Goal: Complete application form

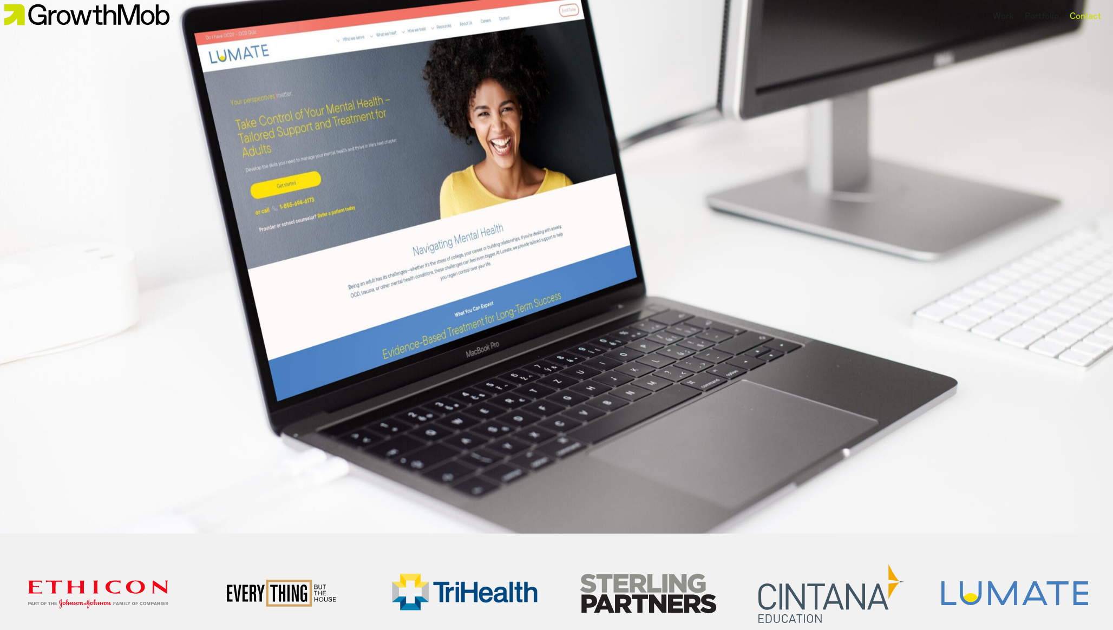
click at [1091, 21] on div "Contact" at bounding box center [1085, 16] width 31 height 13
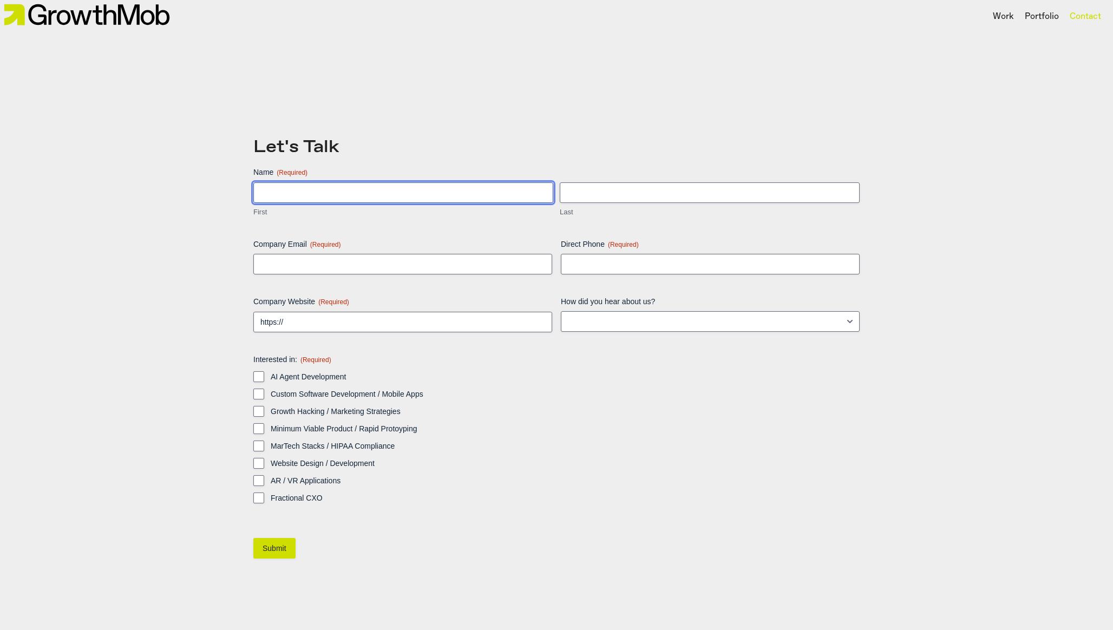
click at [333, 193] on input "First" at bounding box center [403, 192] width 300 height 21
type input "Essa"
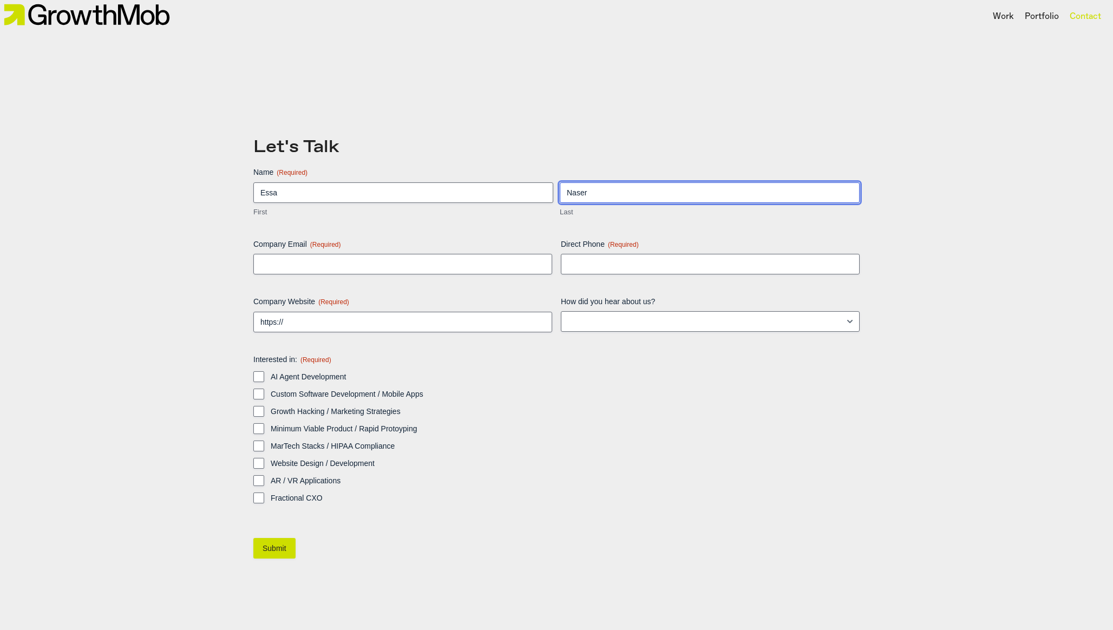
type input "Naser"
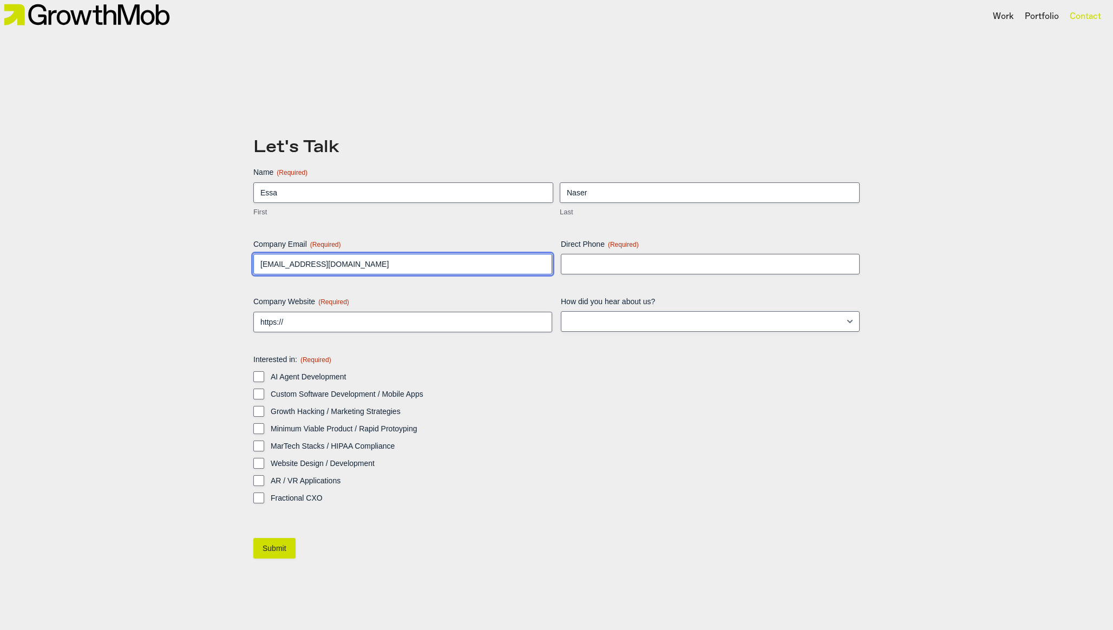
type input "[EMAIL_ADDRESS][DOMAIN_NAME]"
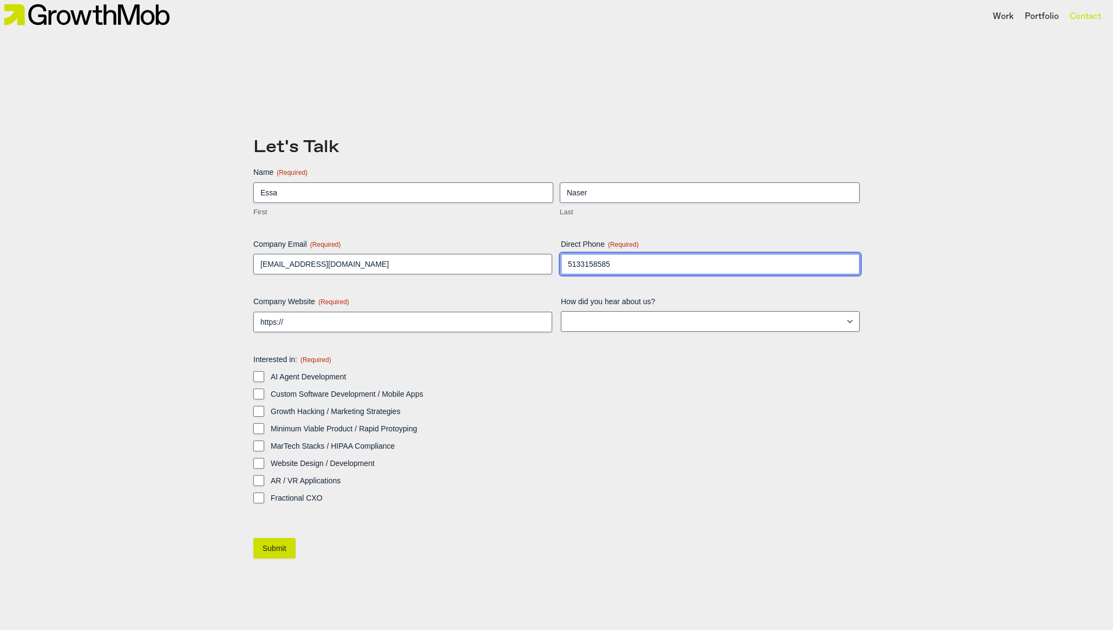
type input "5133158585"
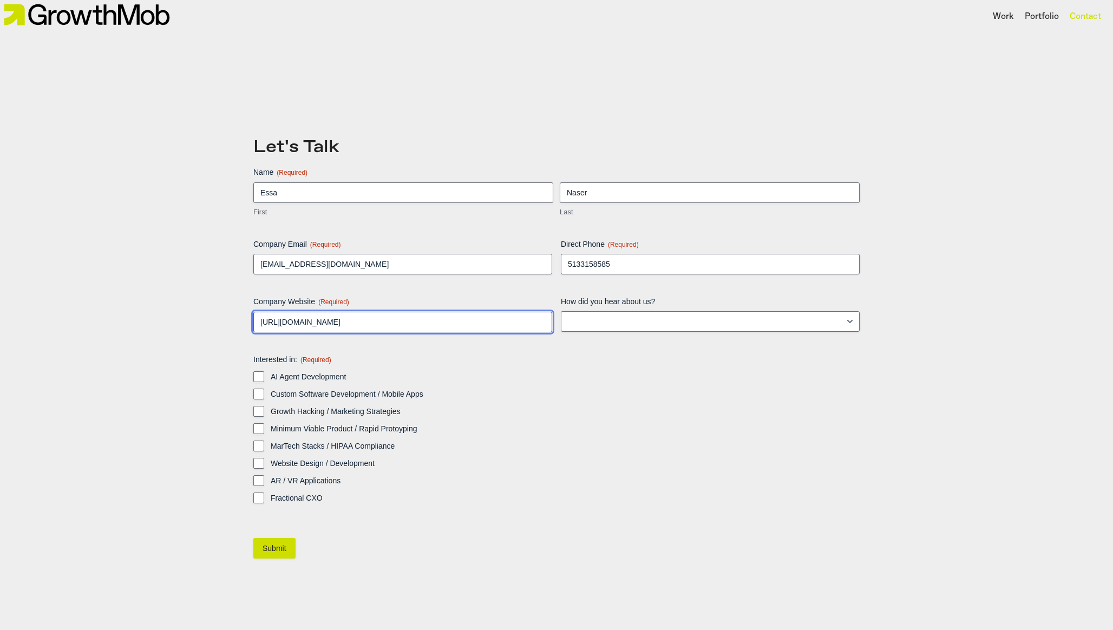
type input "https://growthmob.co"
click at [259, 375] on input "AI Agent Development" at bounding box center [258, 376] width 11 height 11
checkbox input "true"
click at [276, 544] on input "Submit" at bounding box center [274, 548] width 42 height 21
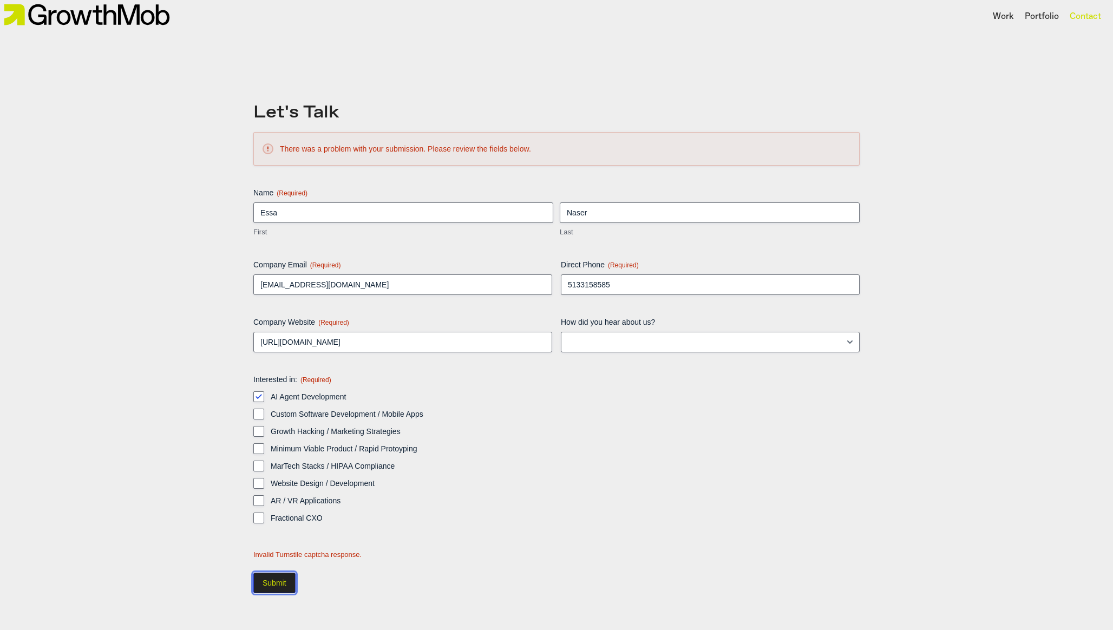
click at [271, 577] on input "Submit" at bounding box center [274, 583] width 42 height 21
click at [1085, 14] on div "Contact" at bounding box center [1085, 16] width 31 height 13
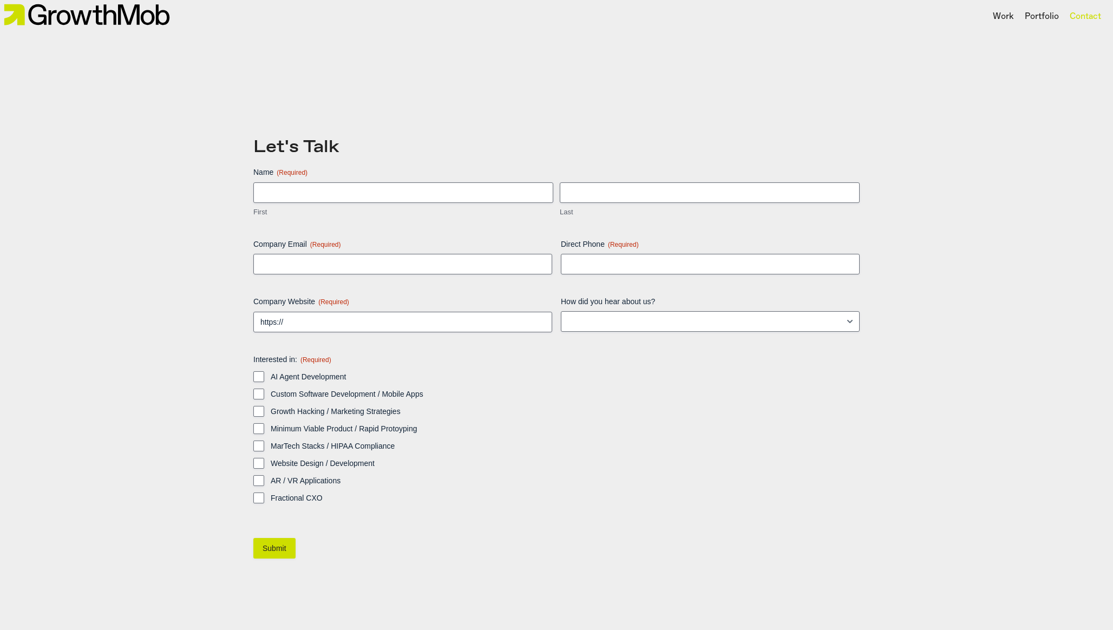
click at [330, 131] on div "Let's Talk Name (Required) First Last Company Email (Required) Direct Phone (Re…" at bounding box center [556, 349] width 617 height 576
click at [338, 203] on input "First" at bounding box center [403, 192] width 300 height 21
type input "Essa"
type input "Naser"
click at [0, 0] on icon "Open/Close Menu" at bounding box center [0, 0] width 0 height 0
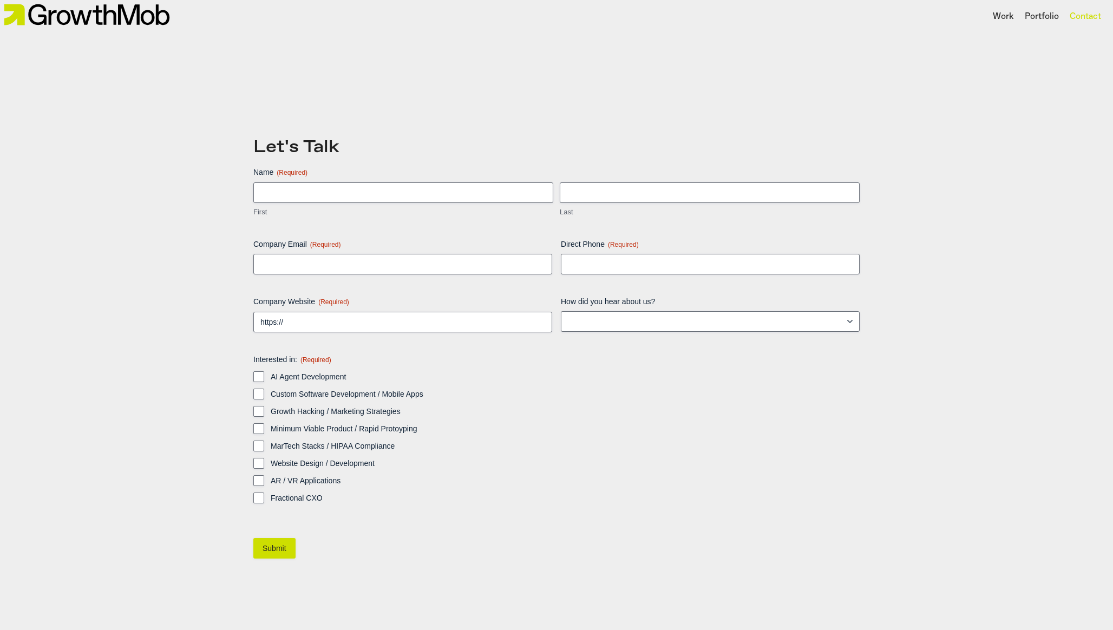
click at [0, 0] on icon "Open/Close Menu" at bounding box center [0, 0] width 0 height 0
click at [270, 203] on input "First" at bounding box center [403, 192] width 300 height 21
type input "Essa"
type input "Naser"
type input "[EMAIL_ADDRESS][DOMAIN_NAME]"
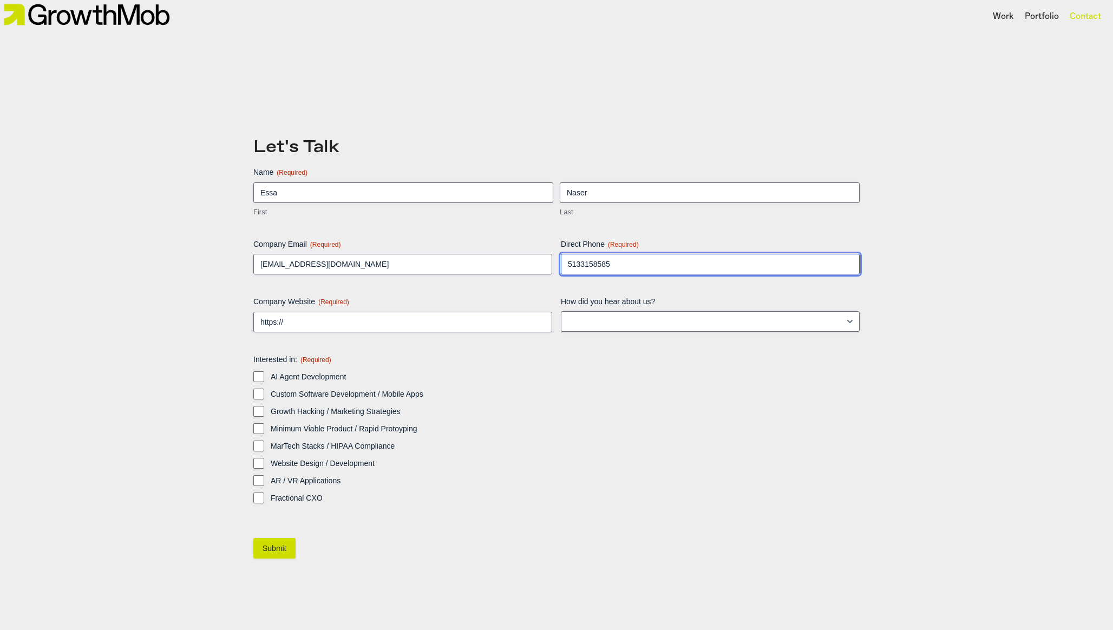
type input "5133158585"
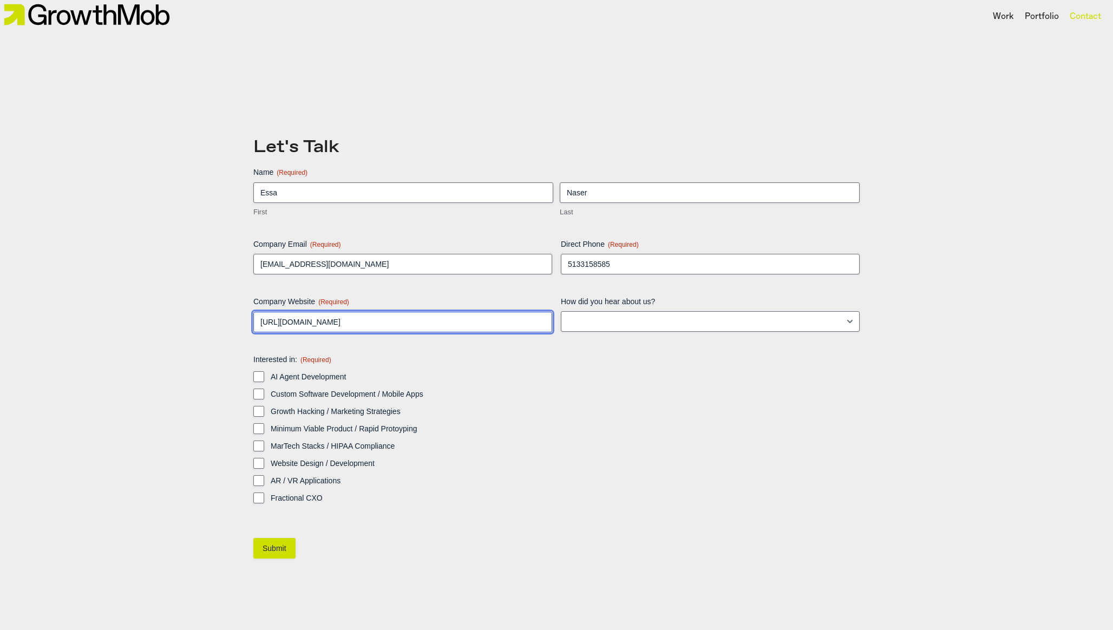
type input "[URL][DOMAIN_NAME]"
click at [282, 503] on div "AI Agent Development Custom Software Development / Mobile Apps Growth Hacking /…" at bounding box center [556, 437] width 606 height 132
click at [274, 382] on label "AI Agent Development" at bounding box center [565, 376] width 589 height 11
click at [264, 382] on input "AI Agent Development" at bounding box center [258, 376] width 11 height 11
checkbox input "true"
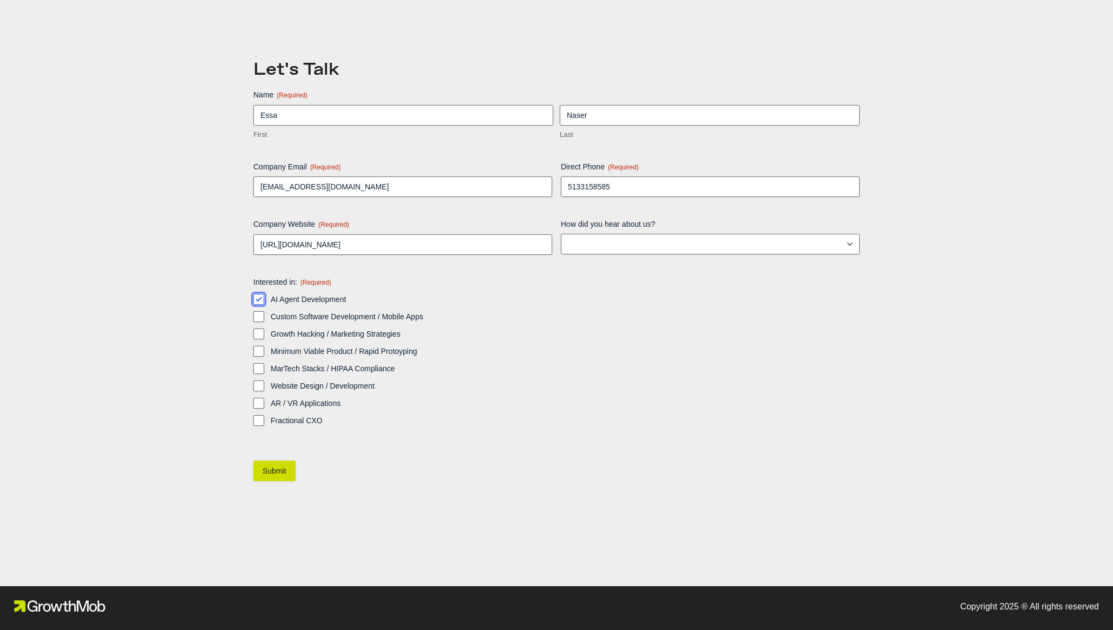
scroll to position [236, 0]
click at [290, 465] on input "Submit" at bounding box center [274, 471] width 42 height 21
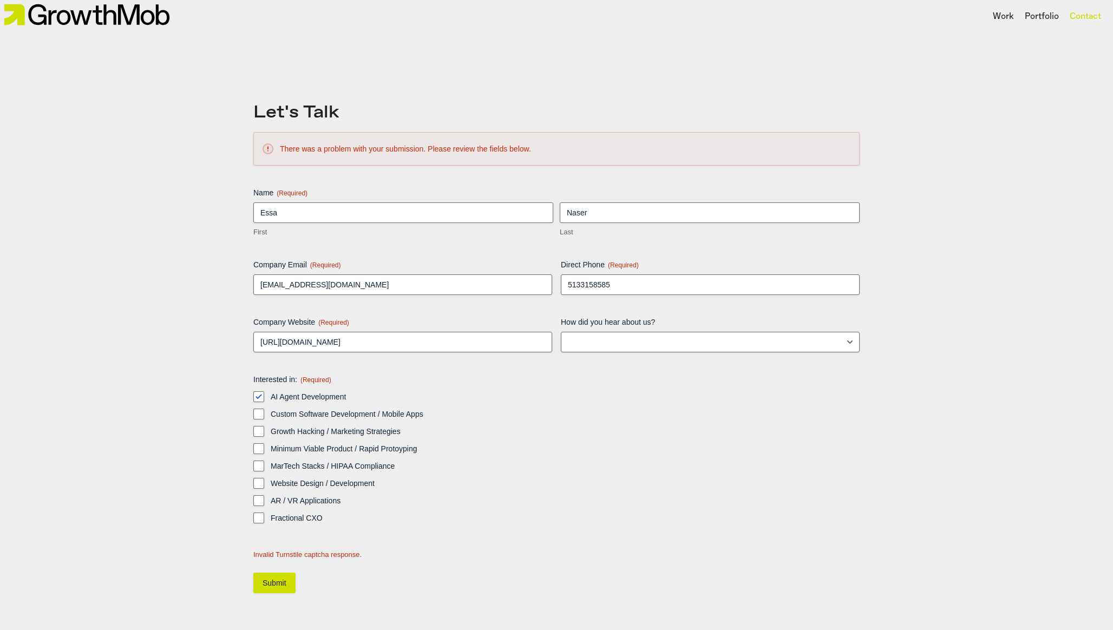
click at [129, 1] on img at bounding box center [86, 15] width 173 height 30
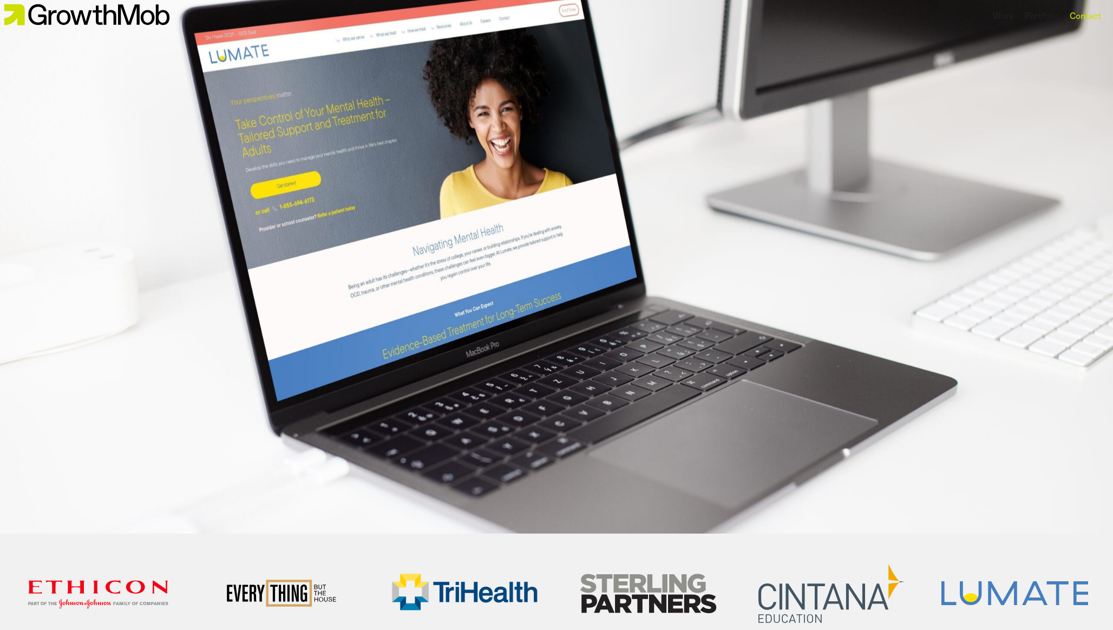
click at [1095, 12] on div "Contact" at bounding box center [1085, 16] width 31 height 13
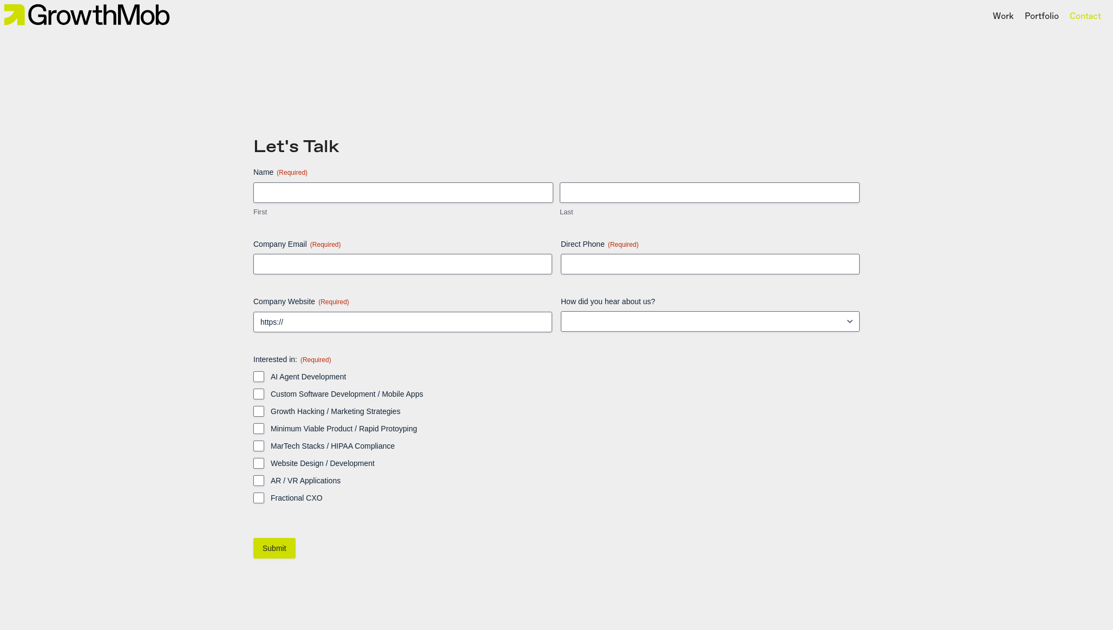
click at [296, 519] on div "Name (Required) First Last Company Email (Required) Direct Phone (Required) Com…" at bounding box center [556, 346] width 606 height 358
click at [290, 188] on input "First" at bounding box center [403, 192] width 300 height 21
type input "Essa"
type input "Naser"
type input "[EMAIL_ADDRESS][DOMAIN_NAME]"
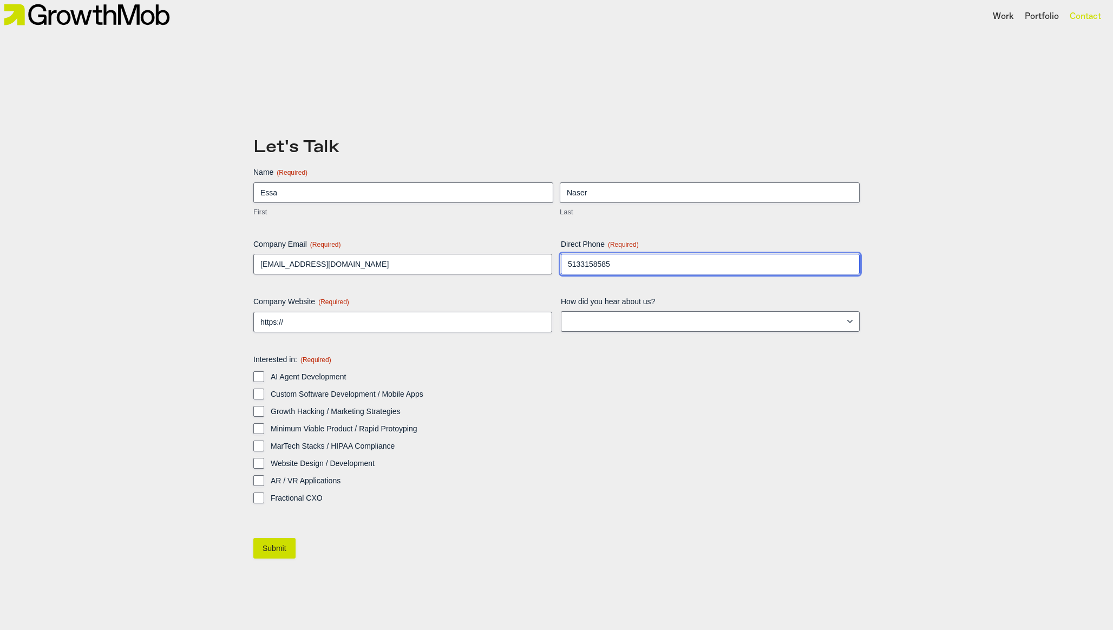
type input "5133158585"
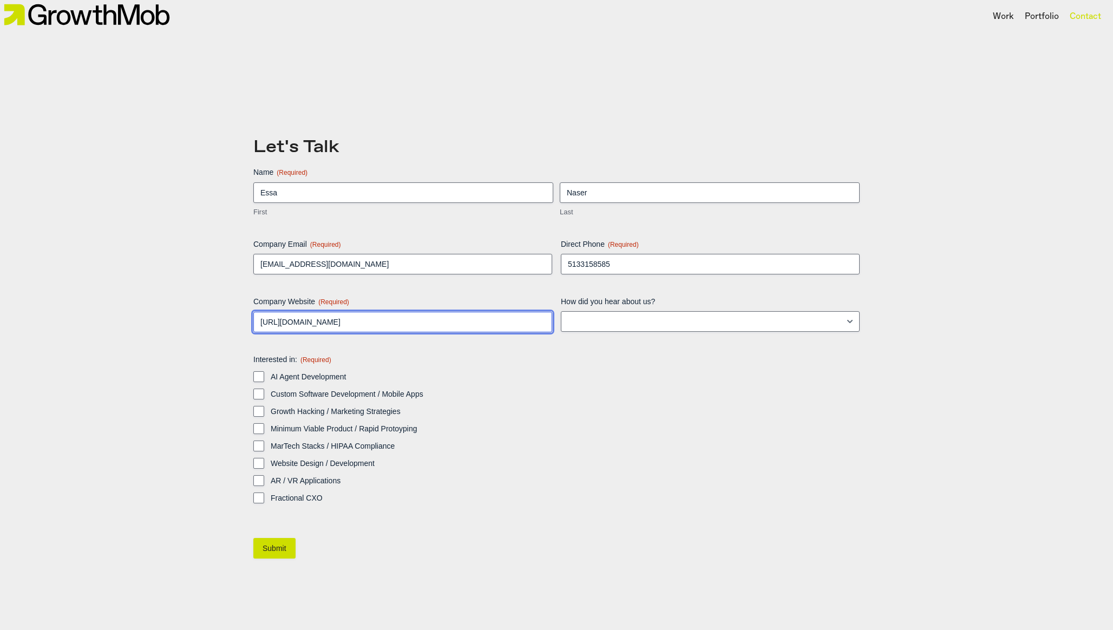
type input "https://growthmob.co"
click at [253, 371] on input "AI Agent Development" at bounding box center [258, 376] width 11 height 11
checkbox input "true"
click at [261, 400] on div "AI Agent Development Custom Software Development / Mobile Apps Growth Hacking /…" at bounding box center [556, 437] width 606 height 132
click at [257, 382] on div "AI Agent Development Custom Software Development / Mobile Apps Growth Hacking /…" at bounding box center [556, 437] width 606 height 132
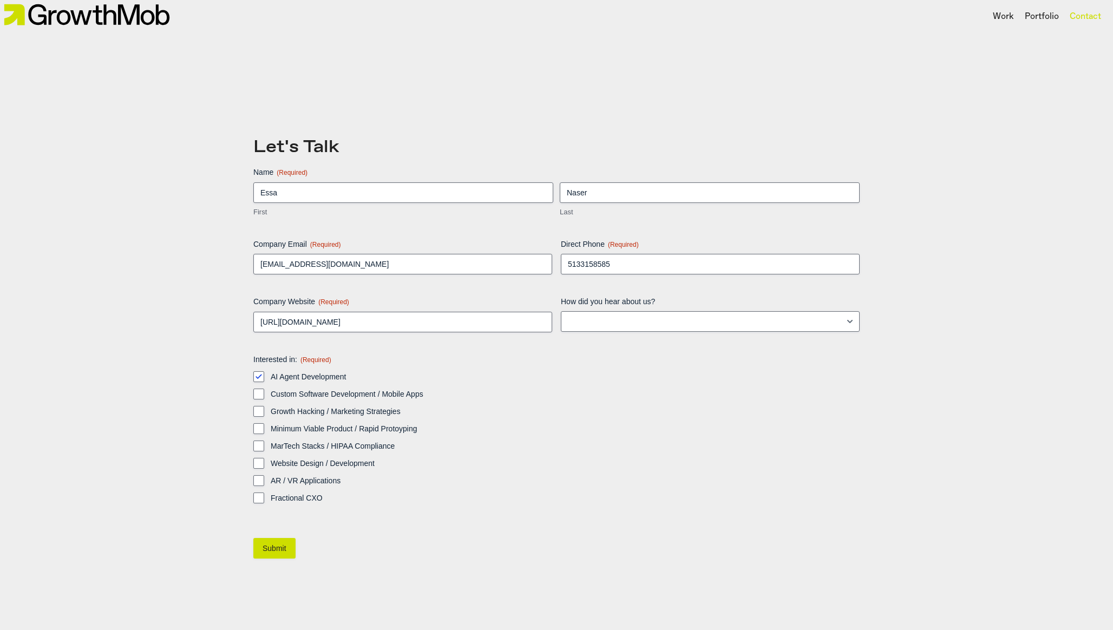
click at [257, 387] on div "AI Agent Development Custom Software Development / Mobile Apps Growth Hacking /…" at bounding box center [556, 437] width 606 height 132
click at [257, 393] on input "Custom Software Development / Mobile Apps" at bounding box center [258, 394] width 11 height 11
checkbox input "true"
click at [282, 554] on input "Submit" at bounding box center [274, 548] width 42 height 21
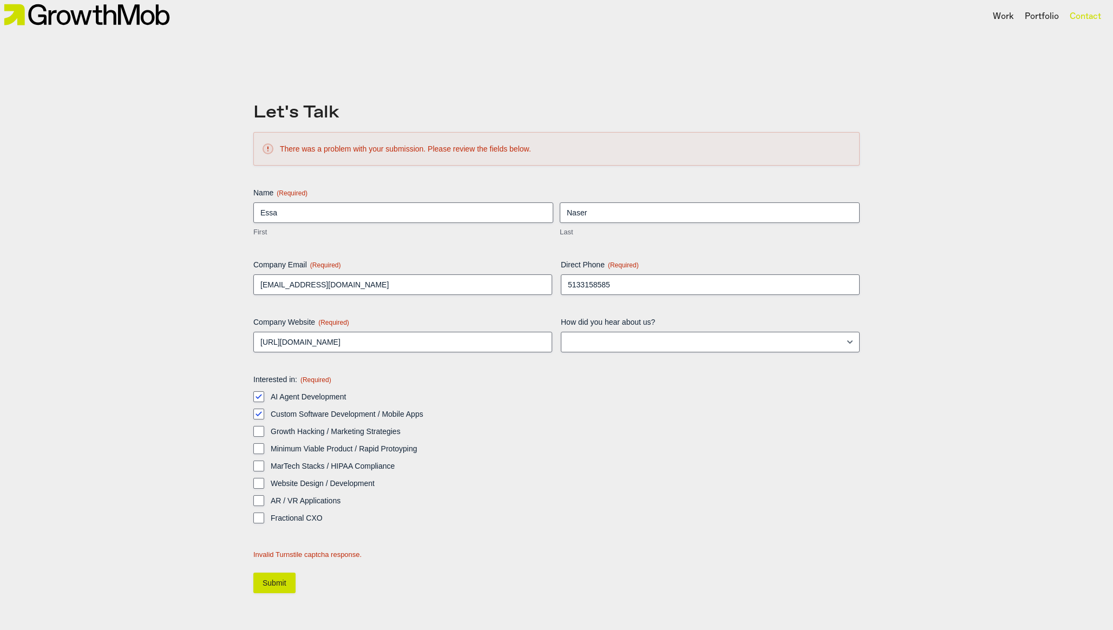
click at [1068, 14] on div "Contact" at bounding box center [1085, 17] width 42 height 18
click at [129, 20] on img at bounding box center [86, 15] width 173 height 30
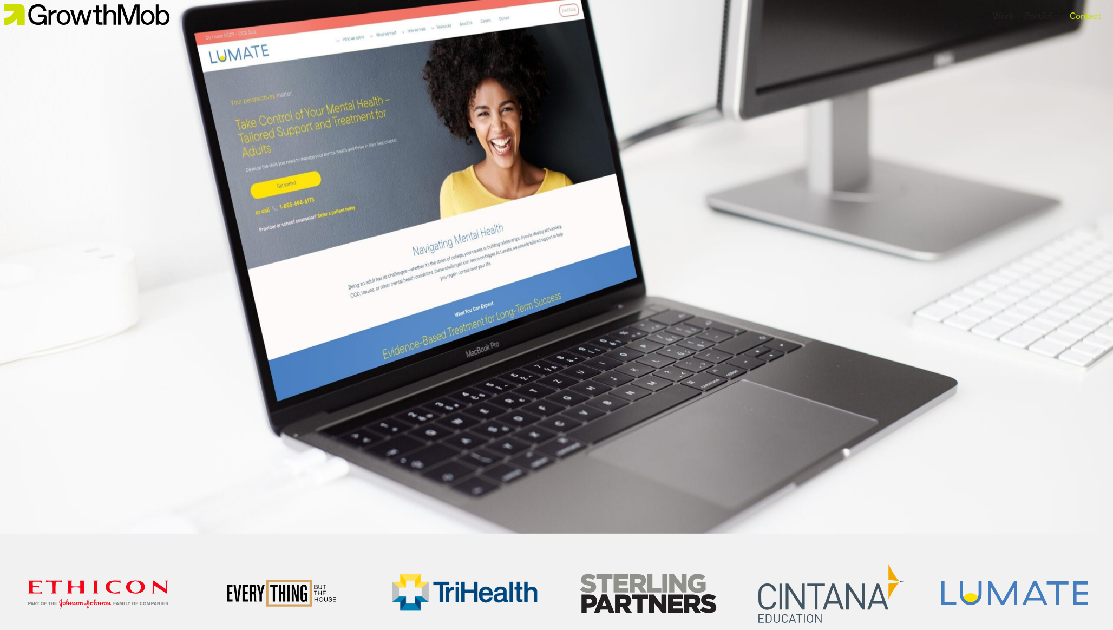
click at [1090, 19] on div "Contact" at bounding box center [1085, 16] width 31 height 13
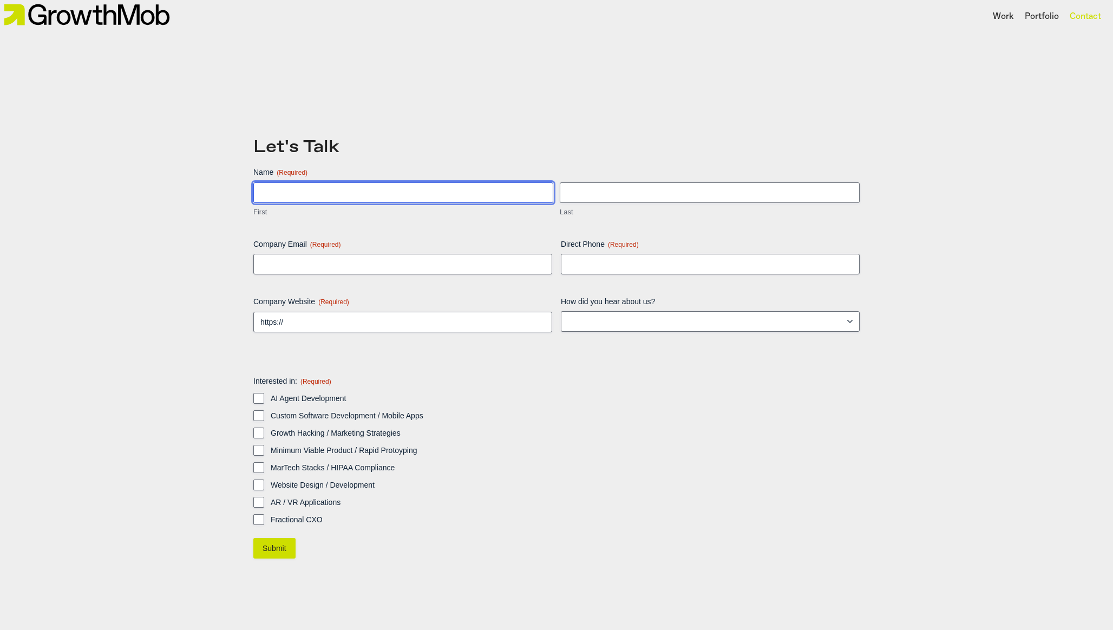
click at [515, 194] on input "First" at bounding box center [403, 192] width 300 height 21
type input "Essa"
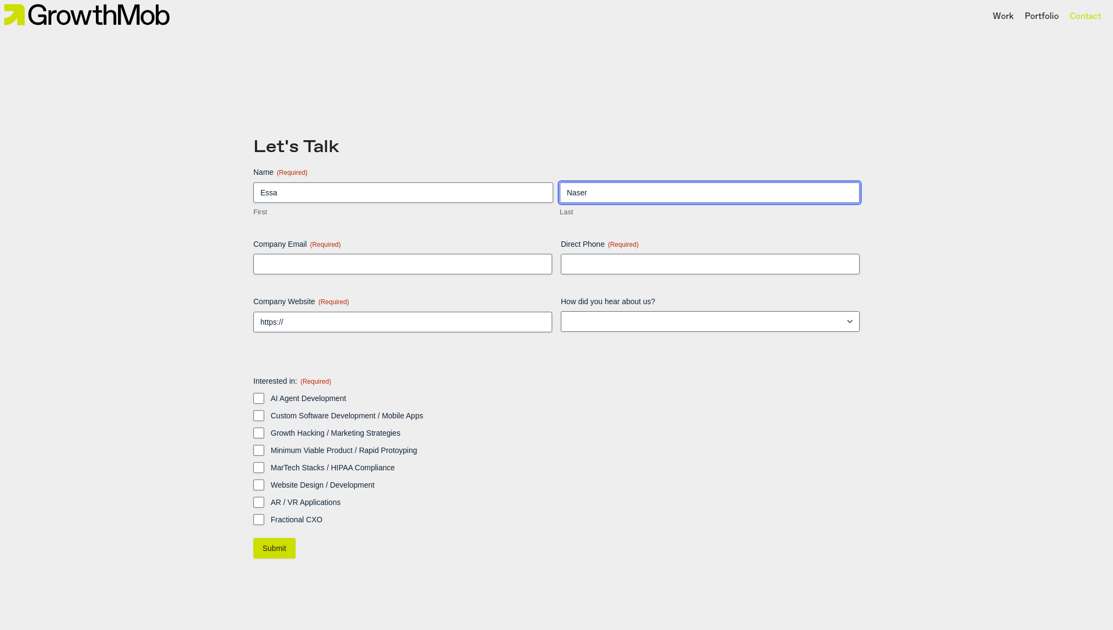
type input "Naser"
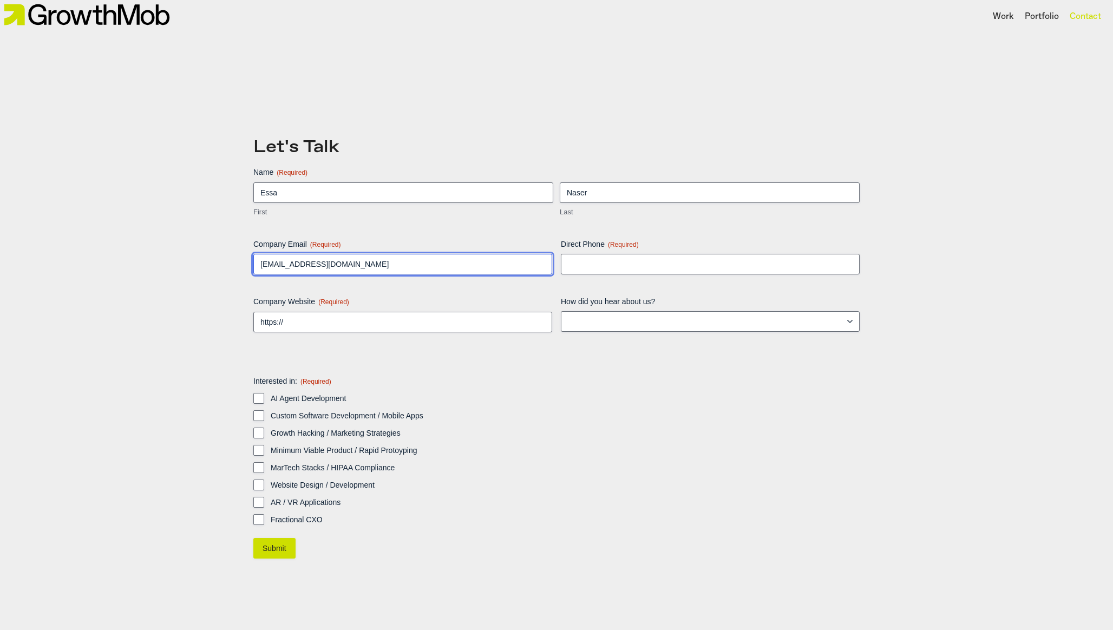
type input "[EMAIL_ADDRESS][DOMAIN_NAME]"
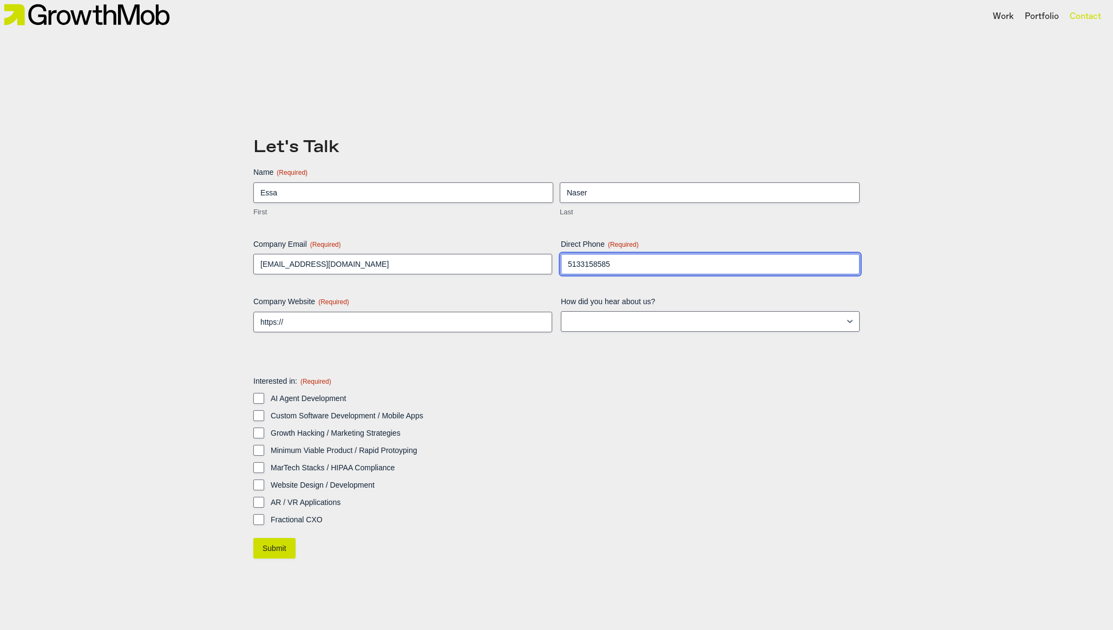
type input "5133158585"
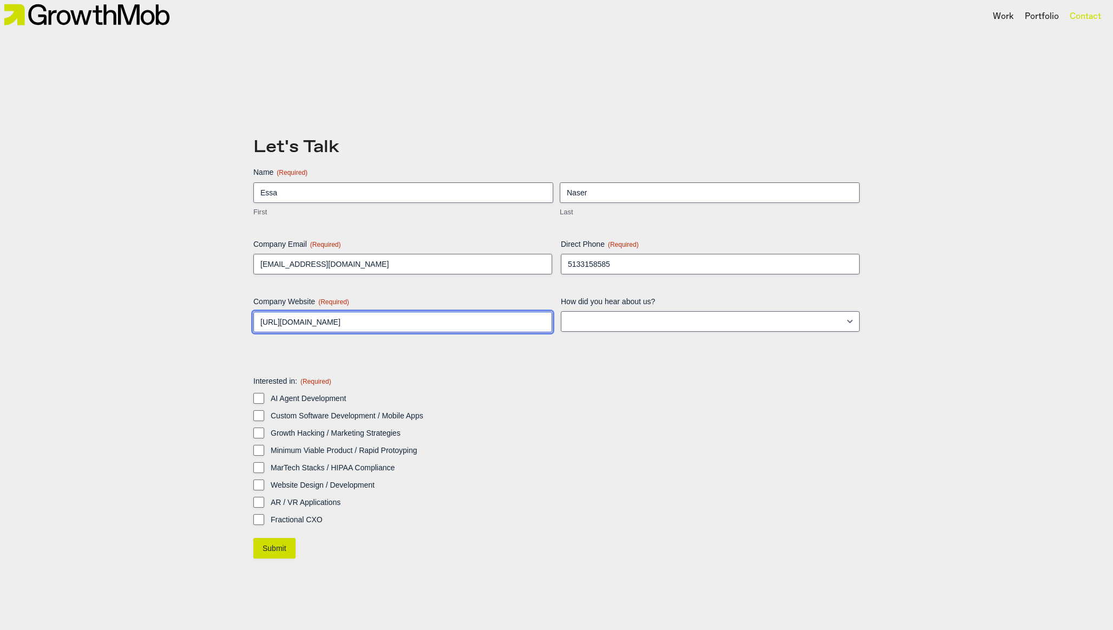
type input "[URL][DOMAIN_NAME]"
click at [317, 395] on label "AI Agent Development" at bounding box center [565, 398] width 589 height 11
click at [264, 395] on input "AI Agent Development" at bounding box center [258, 398] width 11 height 11
checkbox input "true"
click at [285, 422] on div "AI Agent Development Custom Software Development / Mobile Apps Growth Hacking /…" at bounding box center [556, 459] width 606 height 132
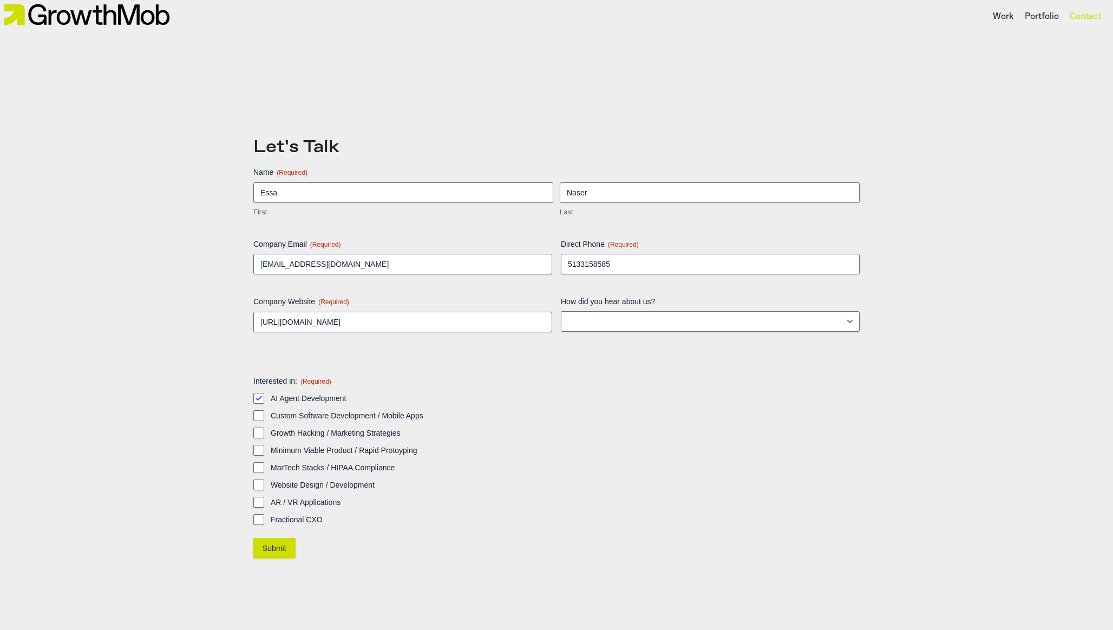
click at [288, 413] on label "Custom Software Development / Mobile Apps" at bounding box center [565, 415] width 589 height 11
click at [264, 413] on input "Custom Software Development / Mobile Apps" at bounding box center [258, 415] width 11 height 11
checkbox input "true"
click at [279, 546] on input "Submit" at bounding box center [274, 548] width 42 height 21
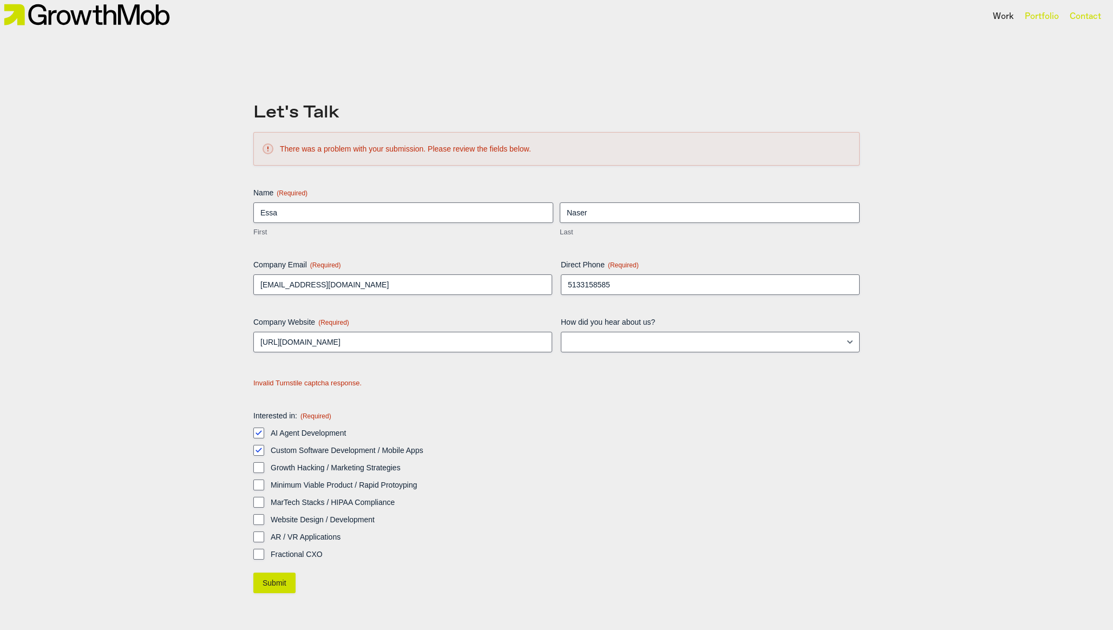
click at [1036, 15] on div "Portfolio" at bounding box center [1042, 16] width 34 height 13
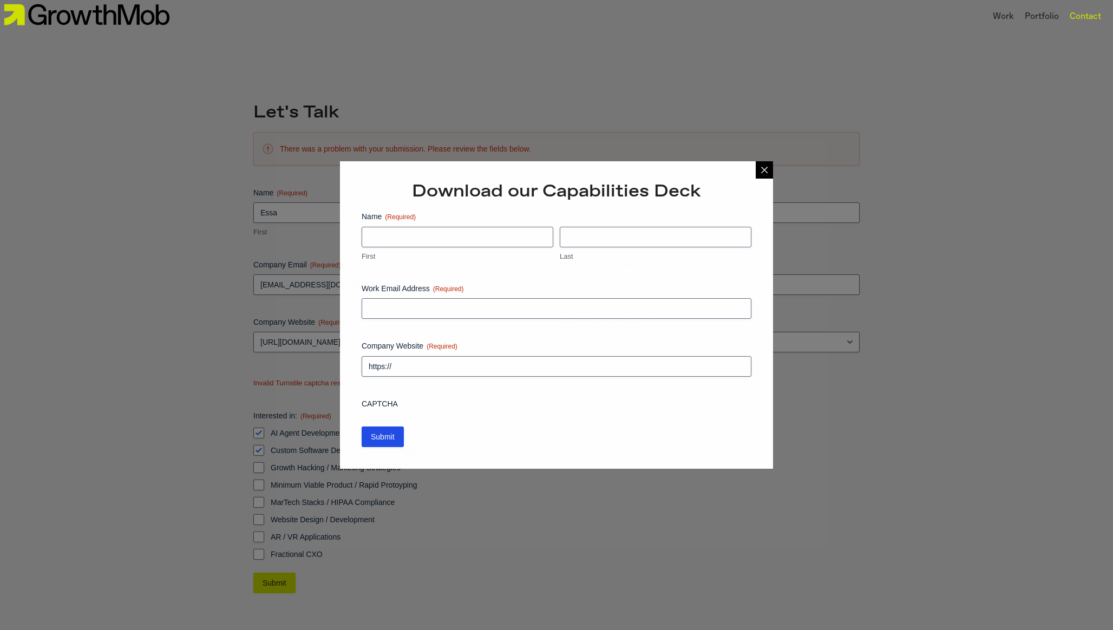
click at [1094, 14] on div "Contact" at bounding box center [1085, 16] width 31 height 13
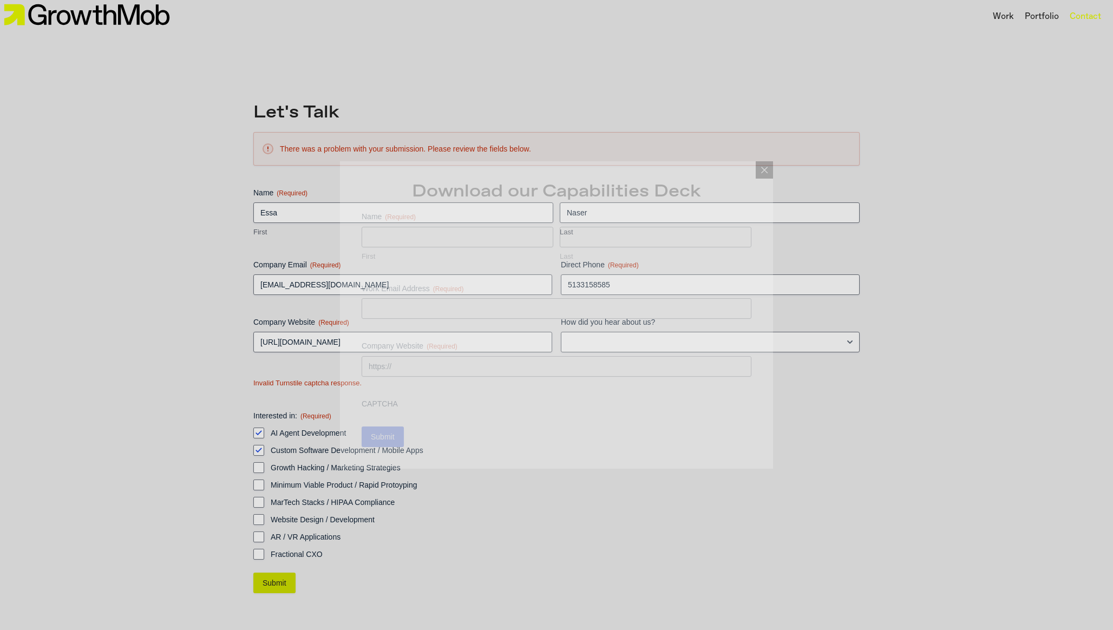
click at [1094, 14] on div "Contact" at bounding box center [1085, 16] width 31 height 13
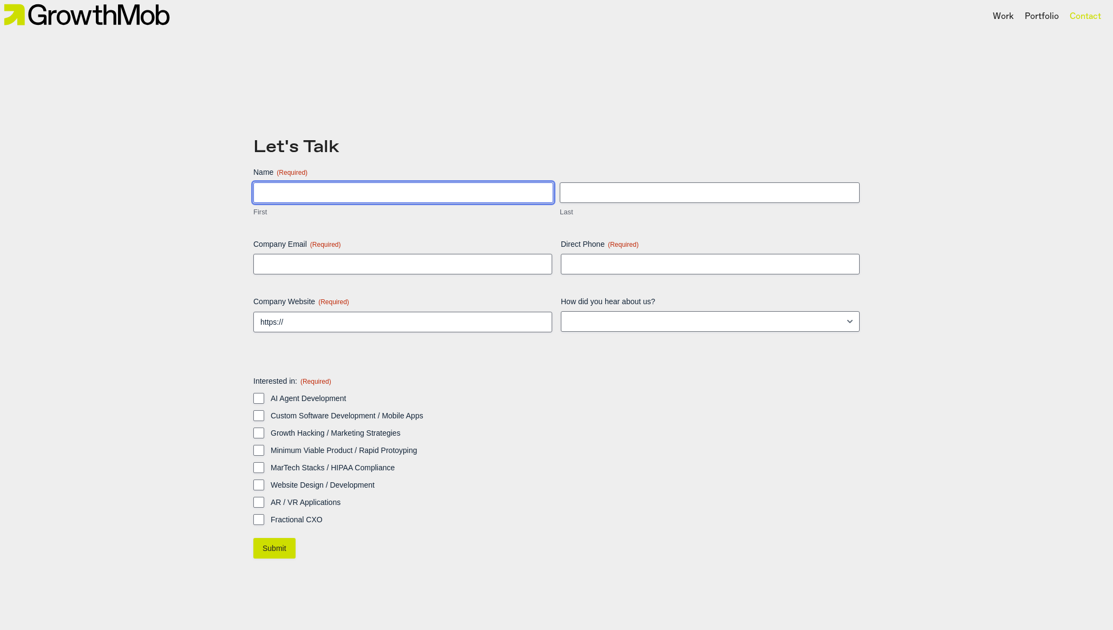
click at [349, 184] on input "First" at bounding box center [403, 192] width 300 height 21
type input "Essa"
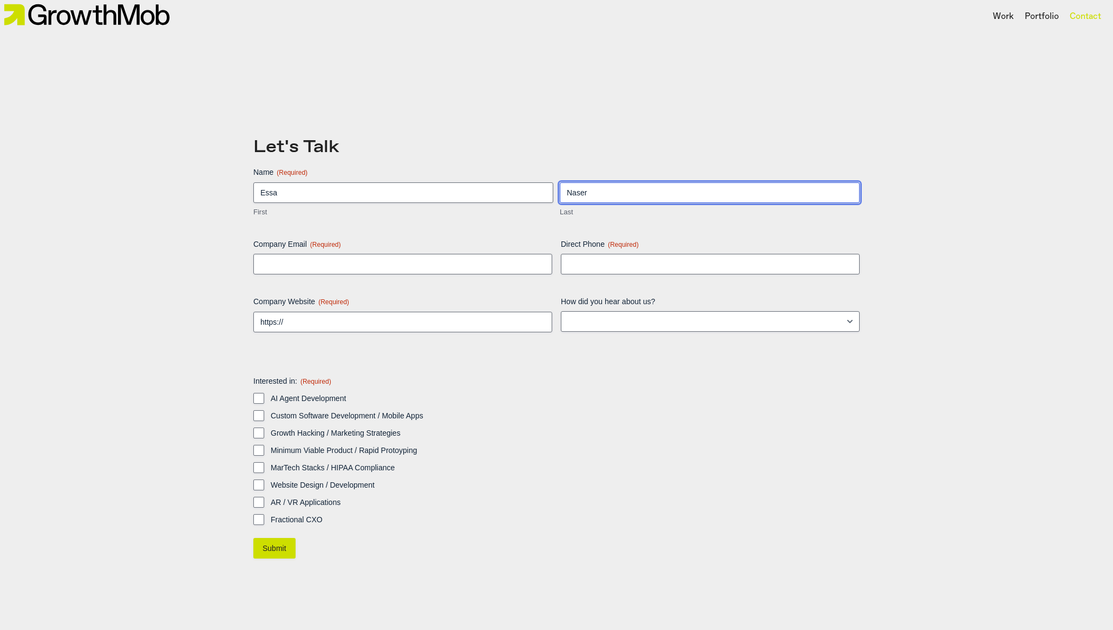
type input "Naser"
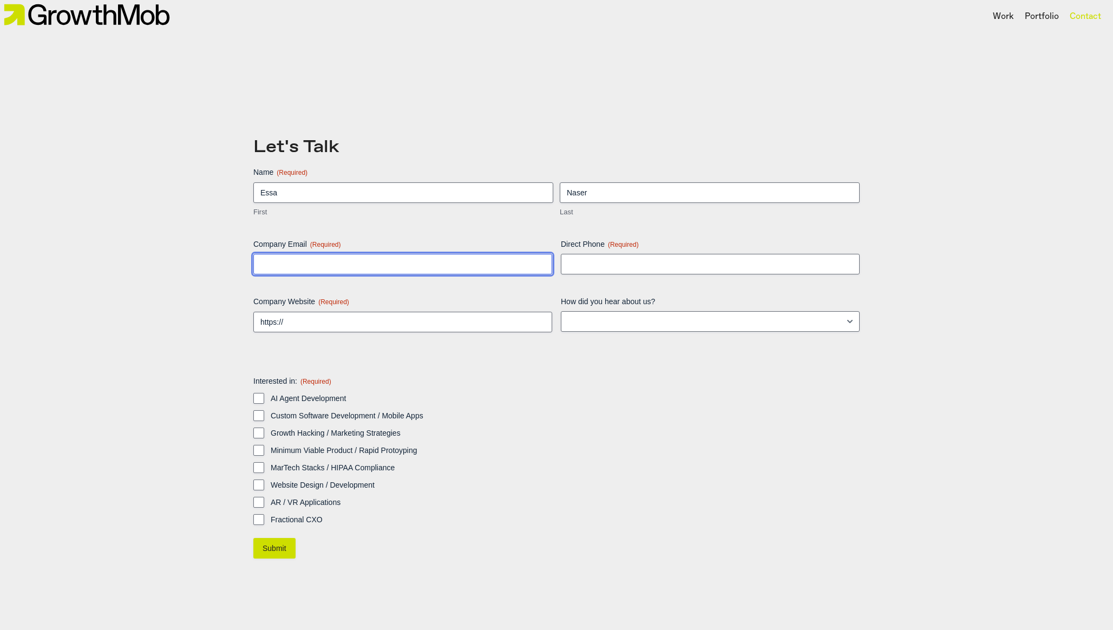
click at [301, 269] on input "Company Email (Required)" at bounding box center [402, 264] width 299 height 21
type input "[EMAIL_ADDRESS][DOMAIN_NAME]"
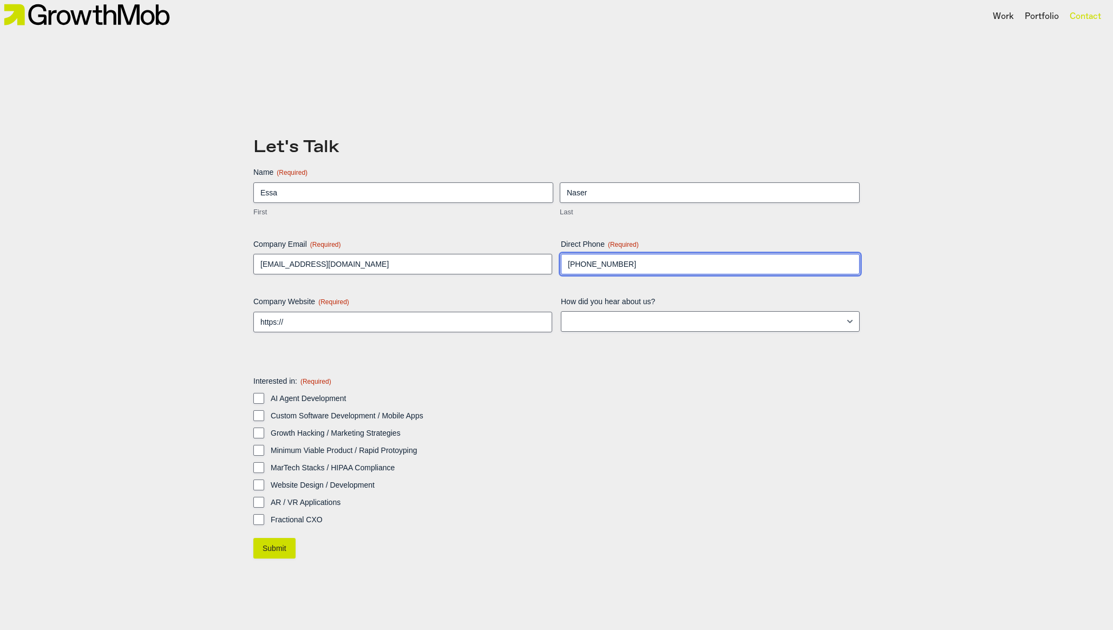
type input "[PHONE_NUMBER]"
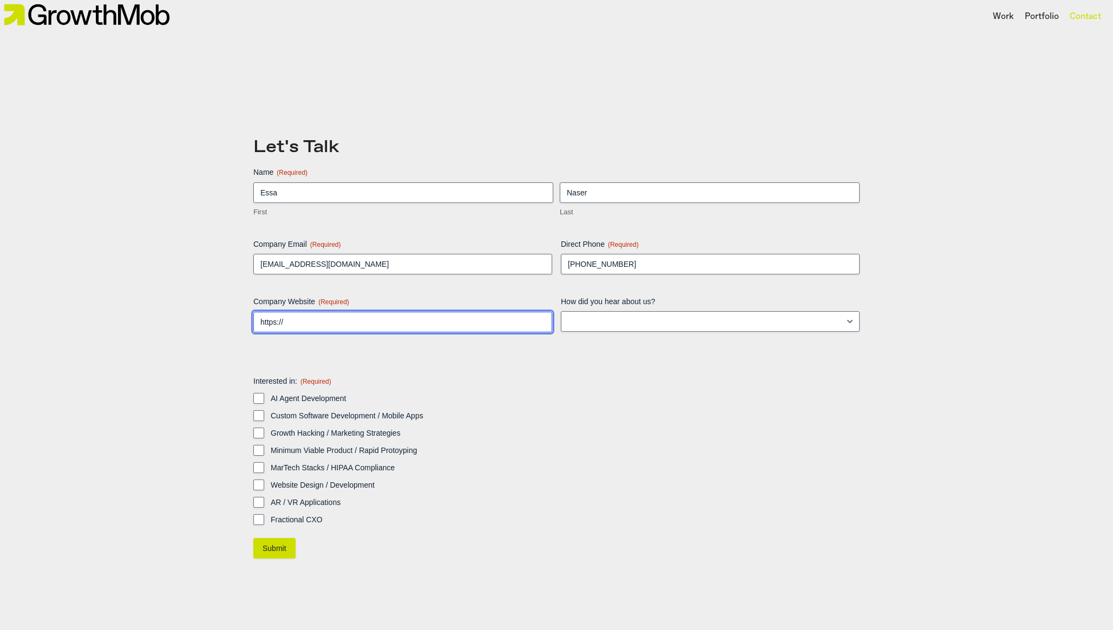
click at [344, 330] on input "https://" at bounding box center [402, 322] width 299 height 21
type input "[URL][DOMAIN_NAME]"
click at [254, 400] on input "AI Agent Development" at bounding box center [258, 398] width 11 height 11
checkbox input "true"
click at [257, 410] on input "Custom Software Development / Mobile Apps" at bounding box center [258, 415] width 11 height 11
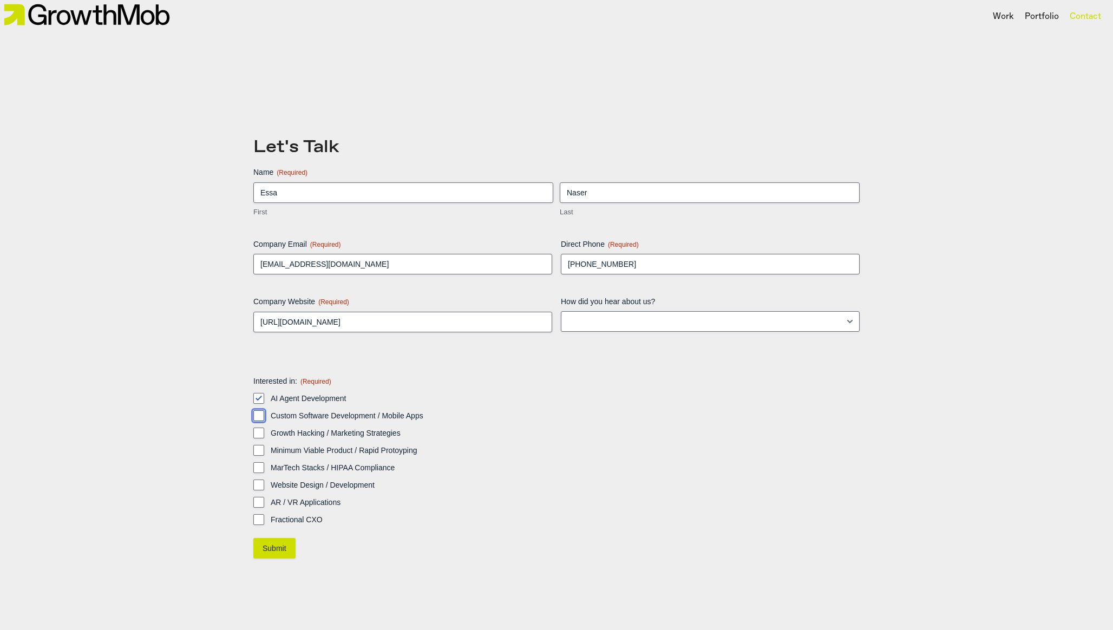
checkbox input "true"
click at [273, 547] on input "Submit" at bounding box center [274, 548] width 42 height 21
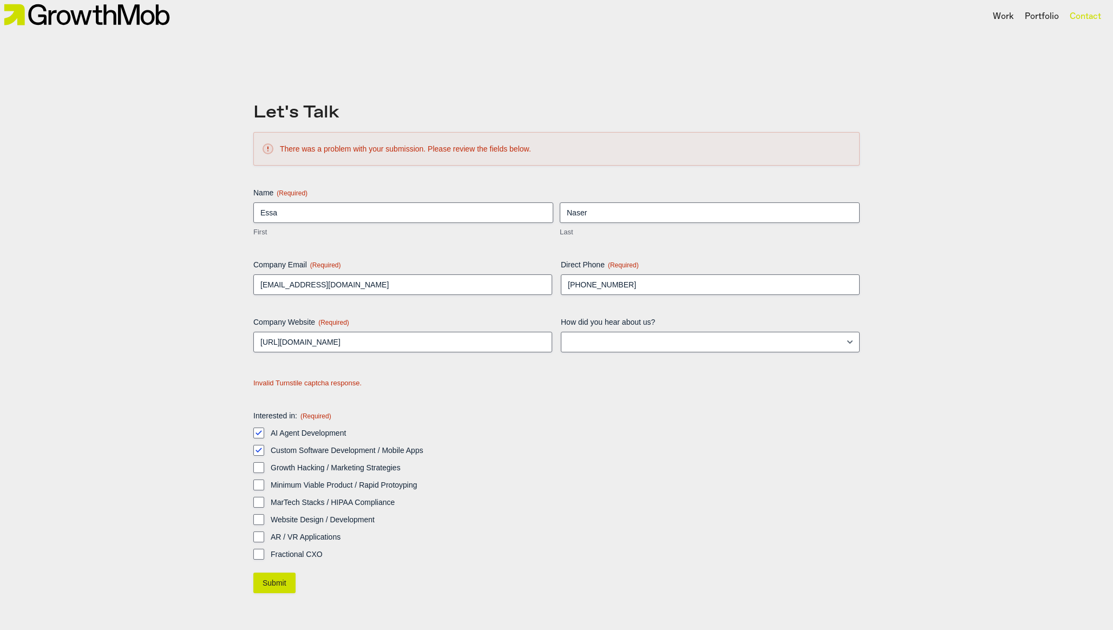
click at [1089, 12] on div "Contact" at bounding box center [1085, 16] width 31 height 13
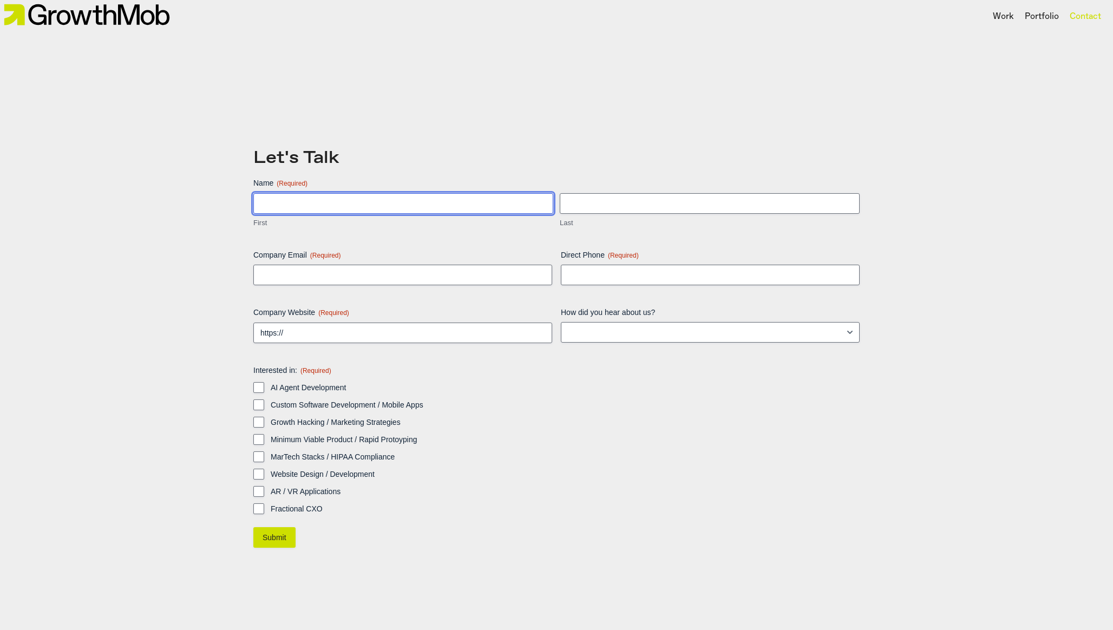
click at [337, 210] on input "First" at bounding box center [403, 203] width 300 height 21
type input "w"
type input "Essa"
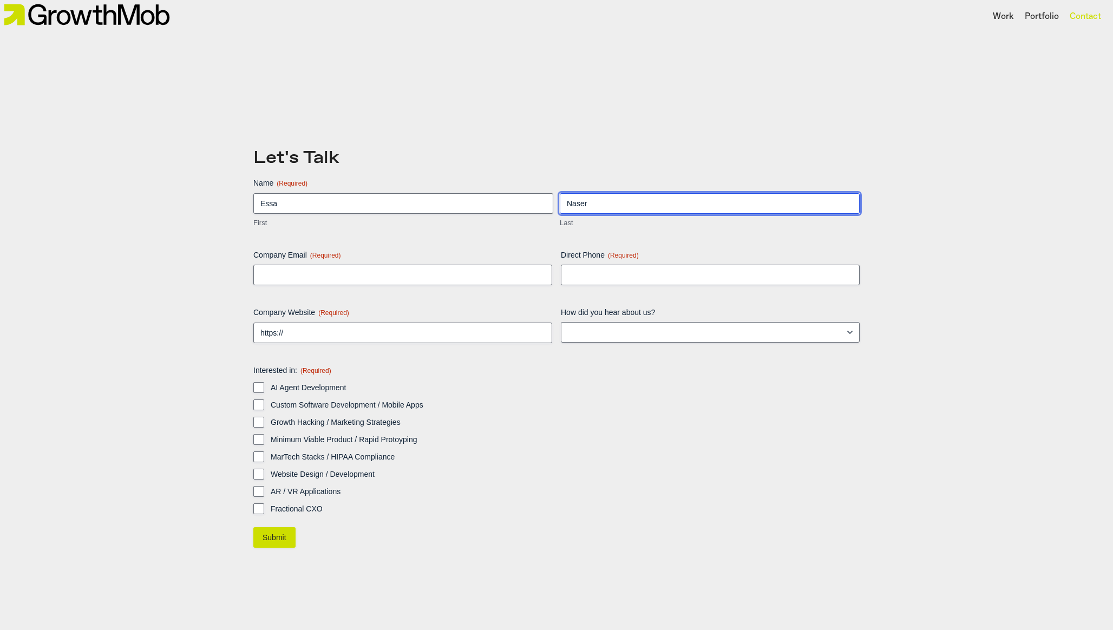
type input "Naser"
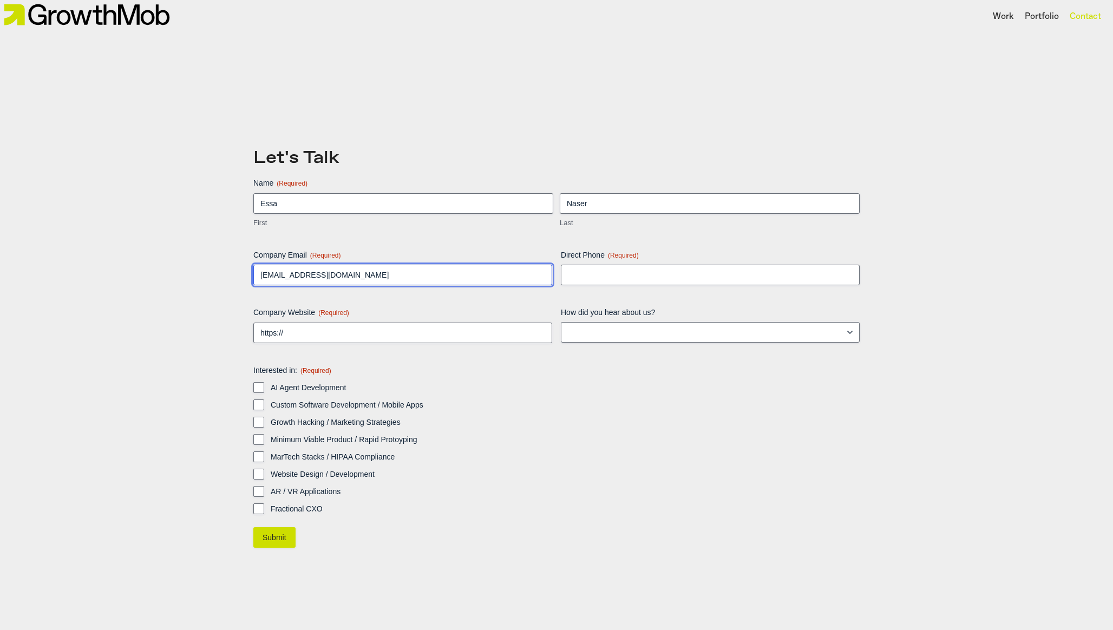
type input "essa@growthmob.co"
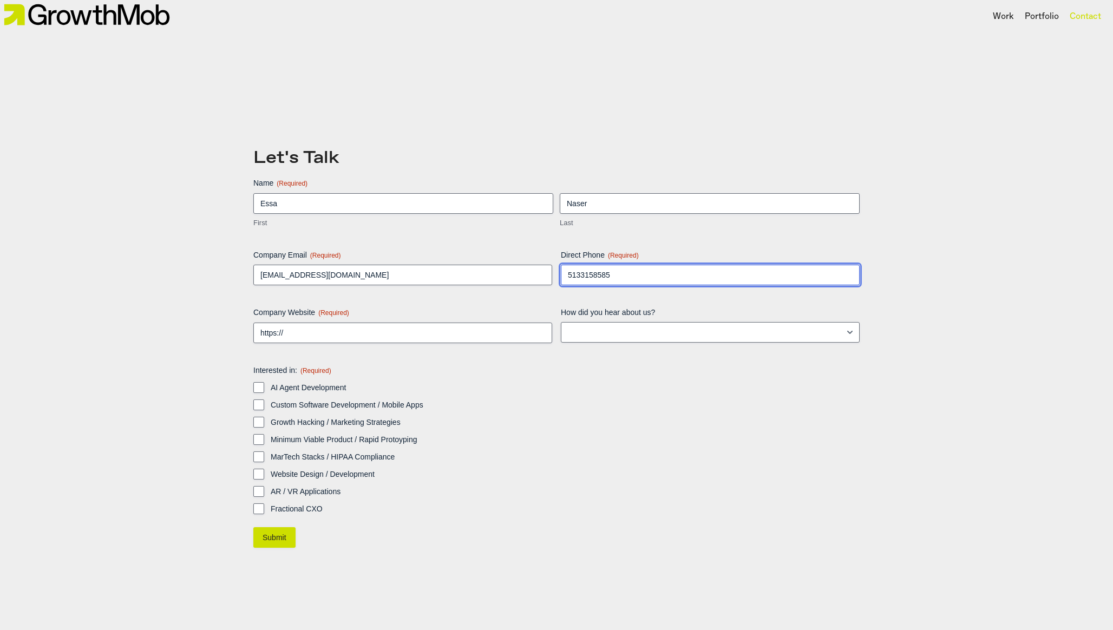
type input "5133158585"
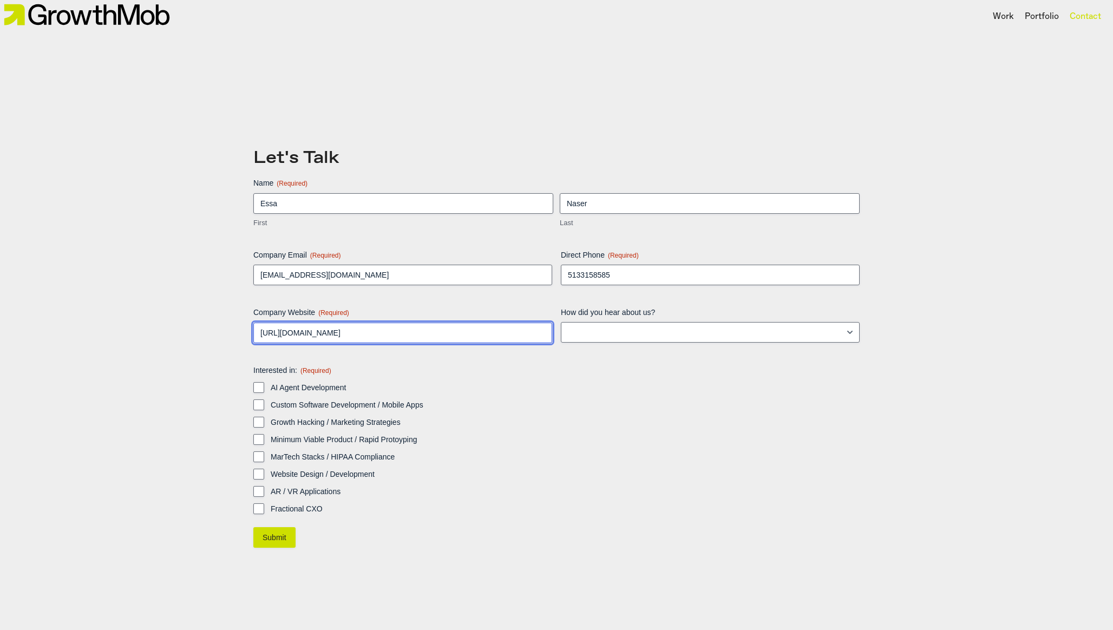
type input "https://growthmob.co"
click at [253, 382] on input "AI Agent Development" at bounding box center [258, 387] width 11 height 11
checkbox input "true"
click at [276, 532] on input "Submit" at bounding box center [274, 537] width 42 height 21
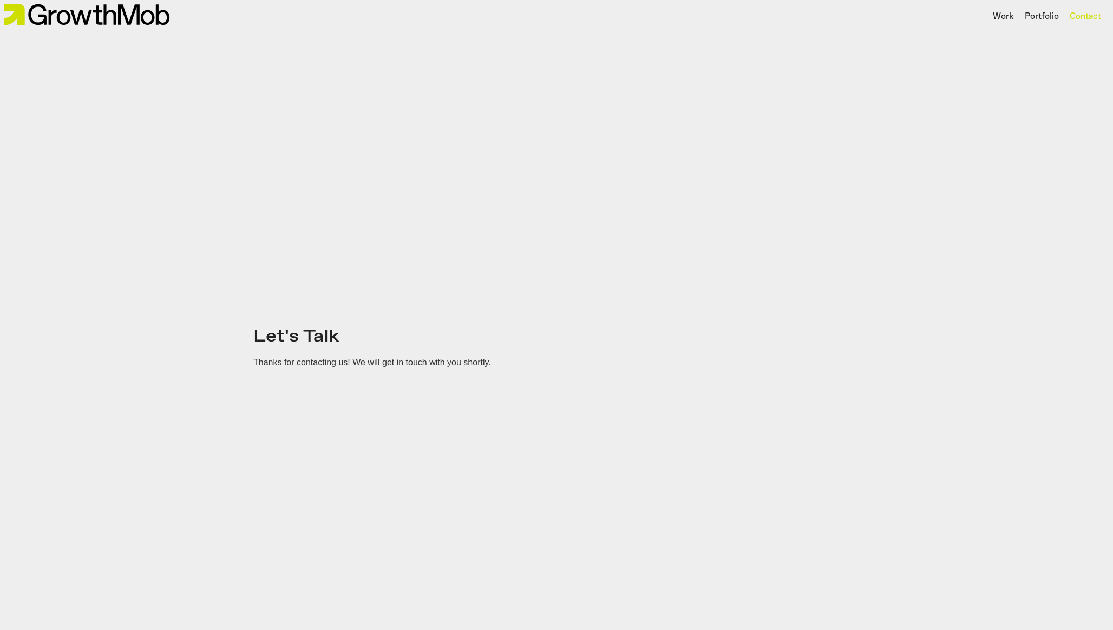
click at [114, 10] on img at bounding box center [86, 15] width 173 height 30
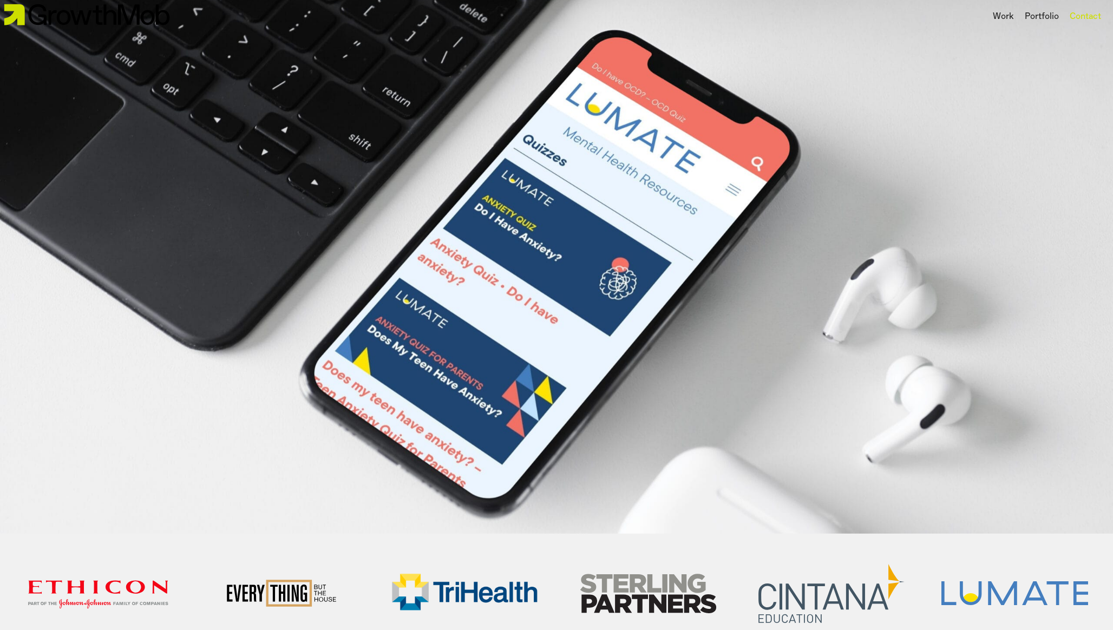
click at [1074, 13] on div "Contact" at bounding box center [1085, 16] width 31 height 13
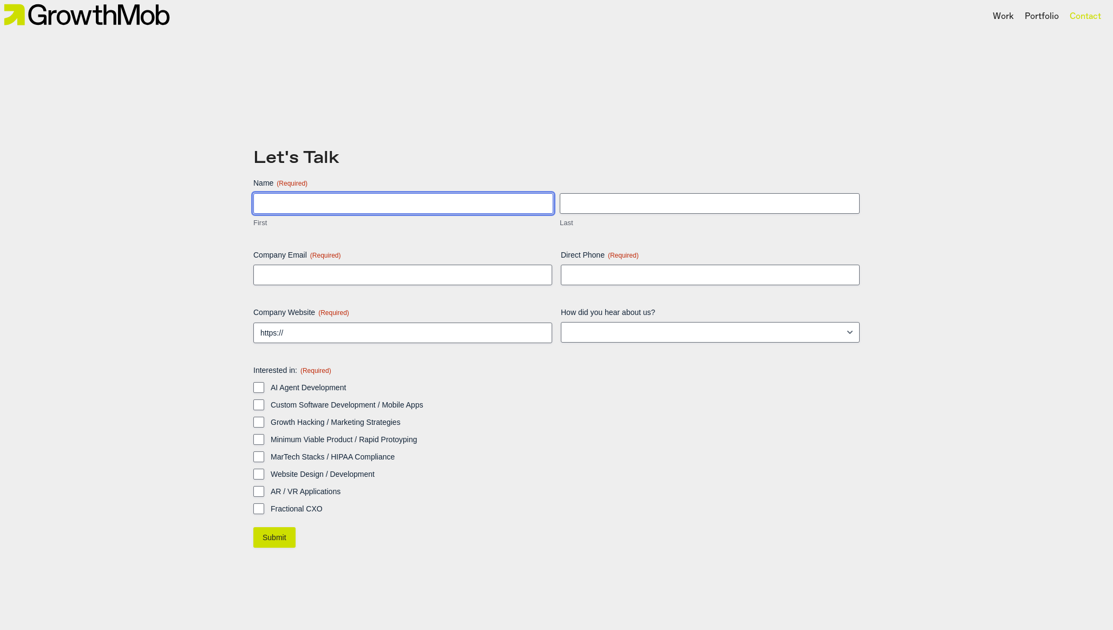
click at [351, 210] on input "First" at bounding box center [403, 203] width 300 height 21
type input "Essa"
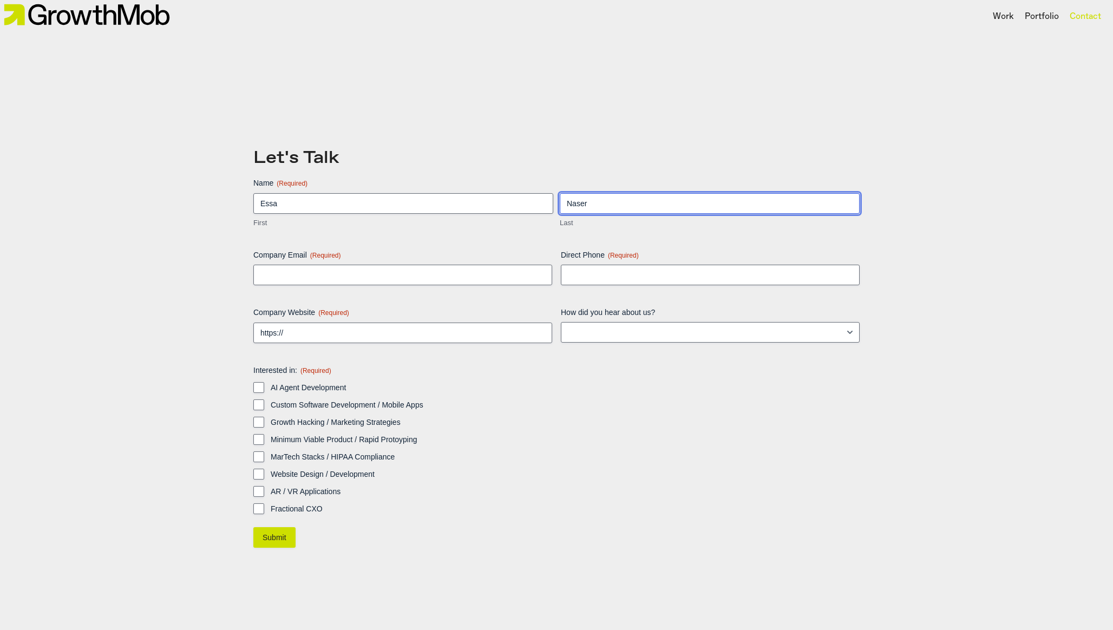
type input "Naser"
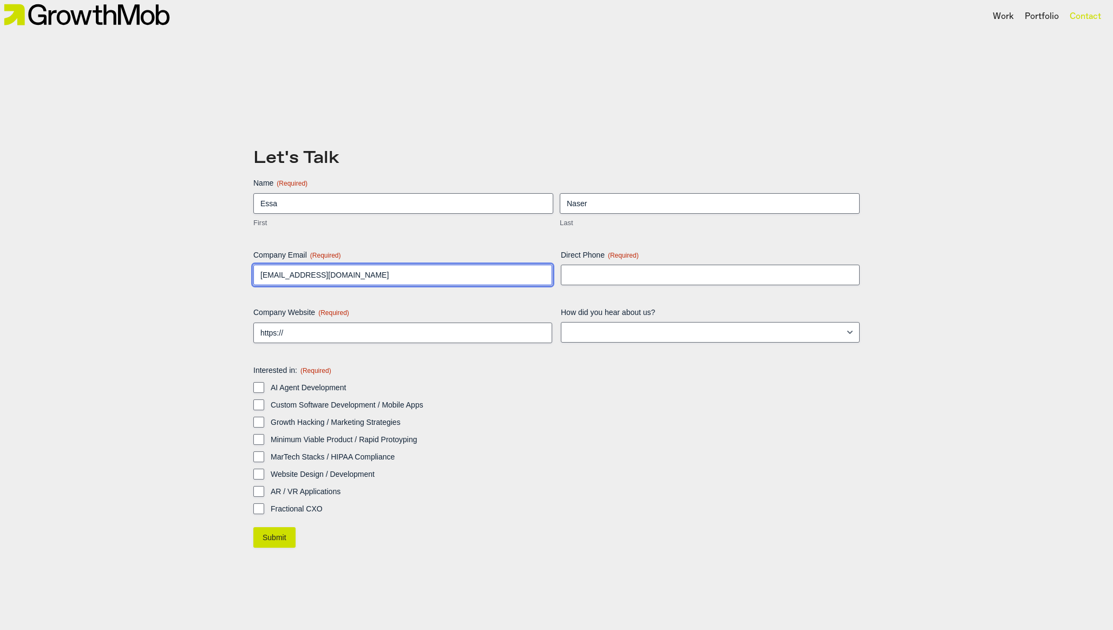
type input "essa@growthmob.co"
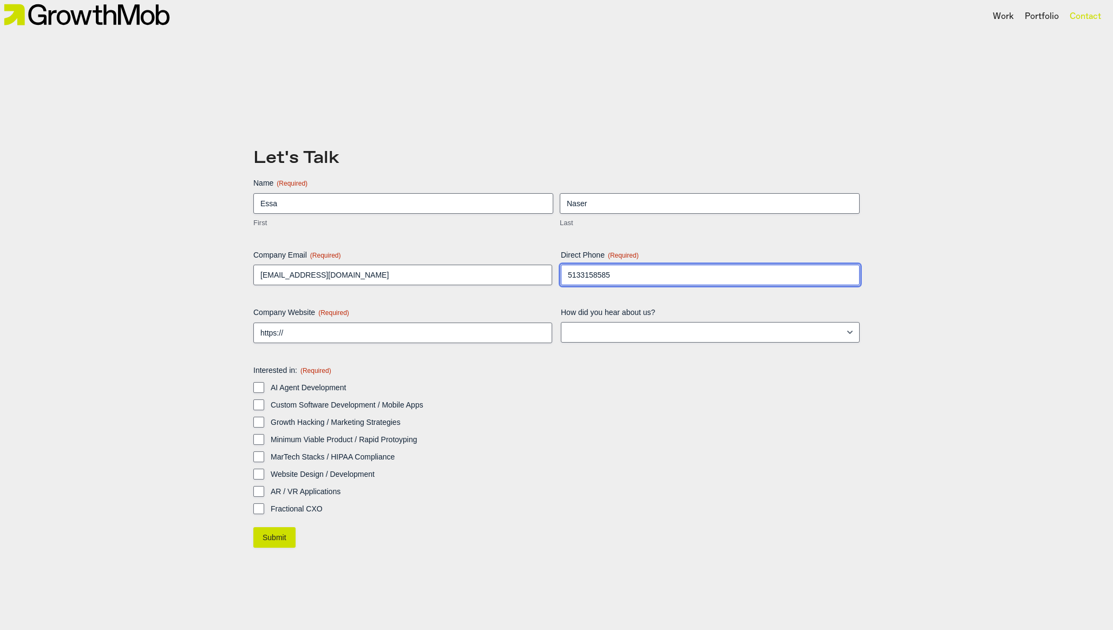
type input "5133158585"
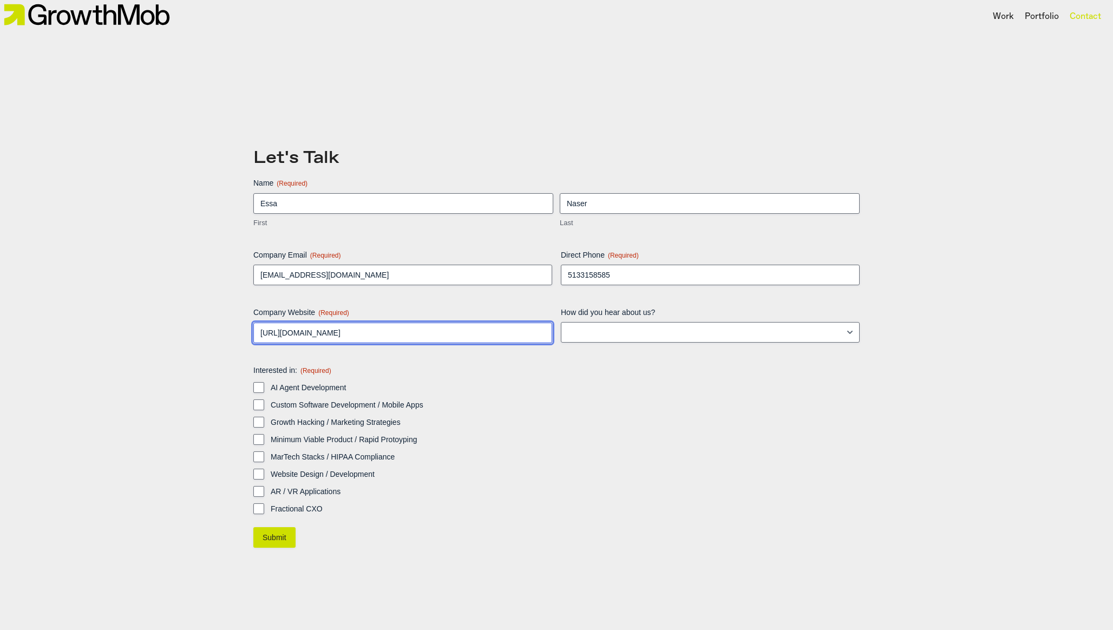
type input "https://growthmob.co"
click at [263, 384] on input "AI Agent Development" at bounding box center [258, 387] width 11 height 11
checkbox input "true"
click at [269, 515] on form "Name (Required) Essa First Naser Last Company Email (Required) essa@growthmob.c…" at bounding box center [556, 363] width 606 height 370
click at [269, 526] on form "Name (Required) Essa First Naser Last Company Email (Required) essa@growthmob.c…" at bounding box center [556, 363] width 606 height 370
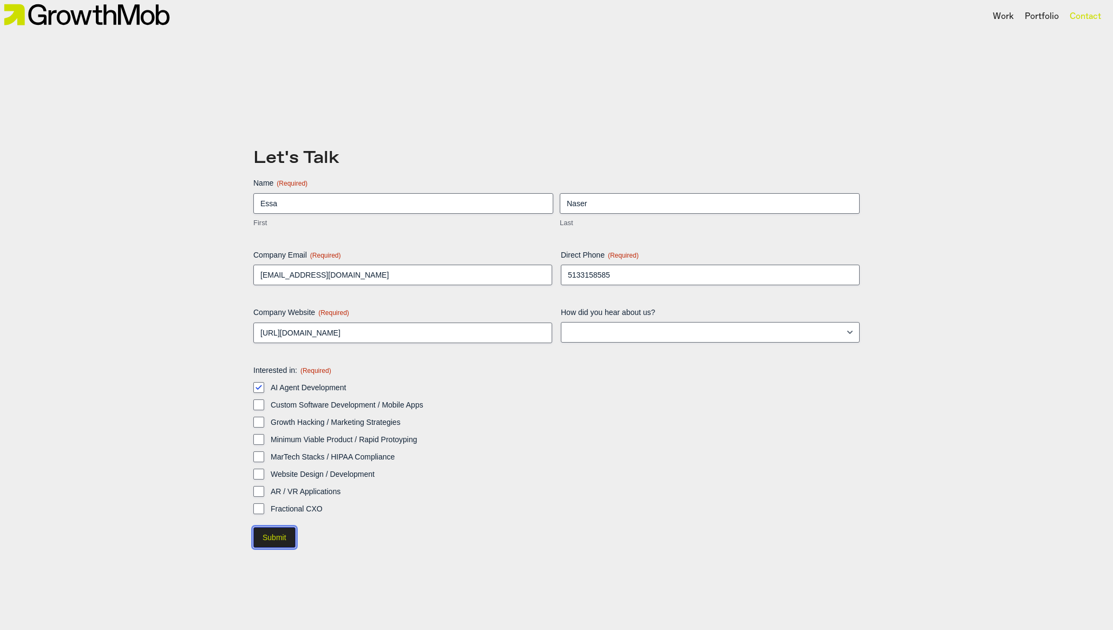
click at [278, 538] on input "Submit" at bounding box center [274, 537] width 42 height 21
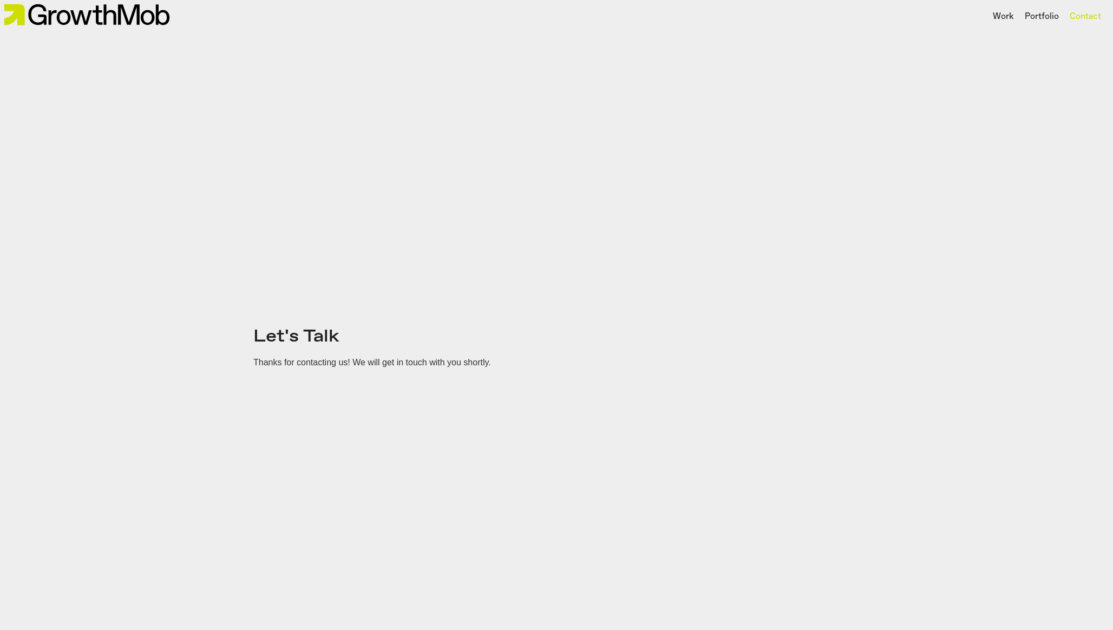
click at [193, 49] on div "Let's Talk Thanks for contacting us! We will get in touch with you shortly." at bounding box center [556, 349] width 1113 height 630
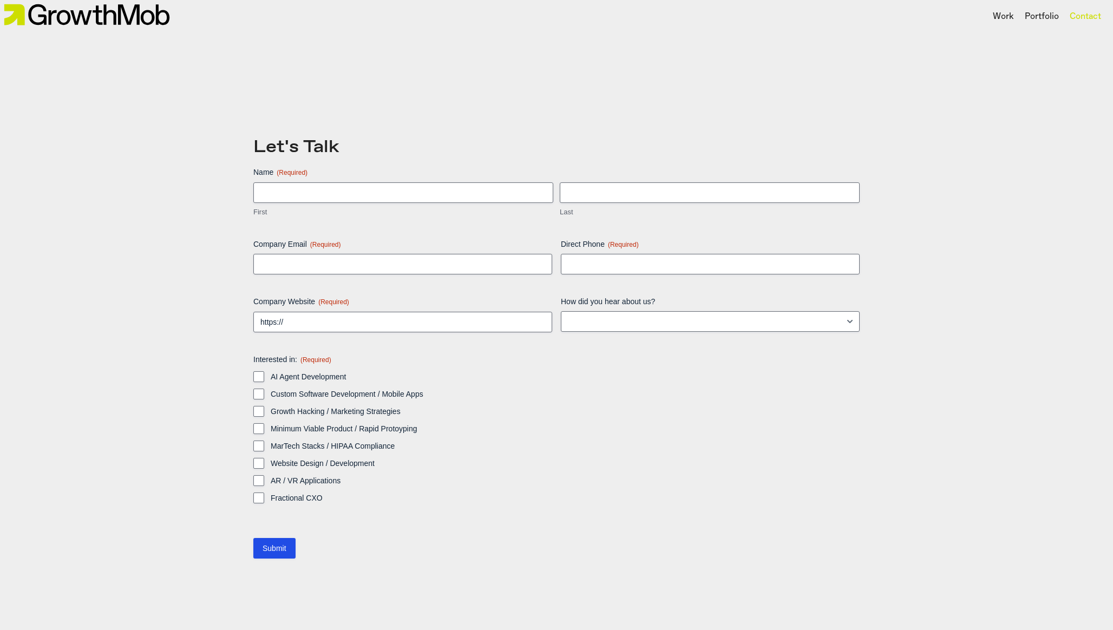
click at [393, 169] on fieldset "Name (Required) First Last" at bounding box center [556, 192] width 606 height 50
click at [390, 203] on span "First" at bounding box center [403, 199] width 306 height 35
click at [390, 199] on input "First" at bounding box center [403, 192] width 300 height 21
type input "Essa"
type input "Naser"
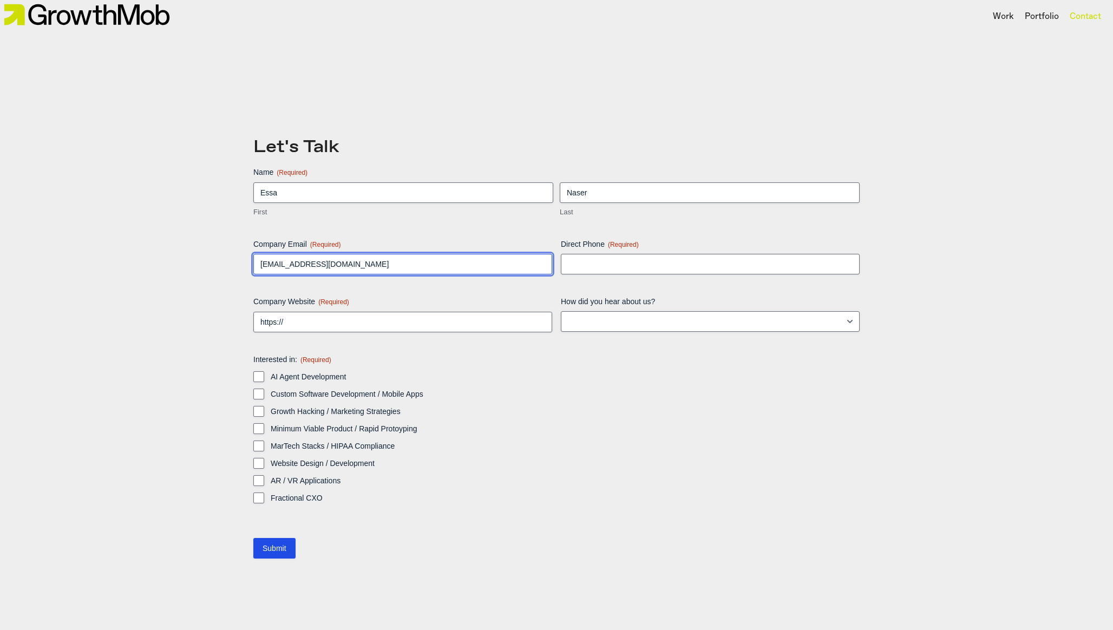
type input "essa@growthmob.co"
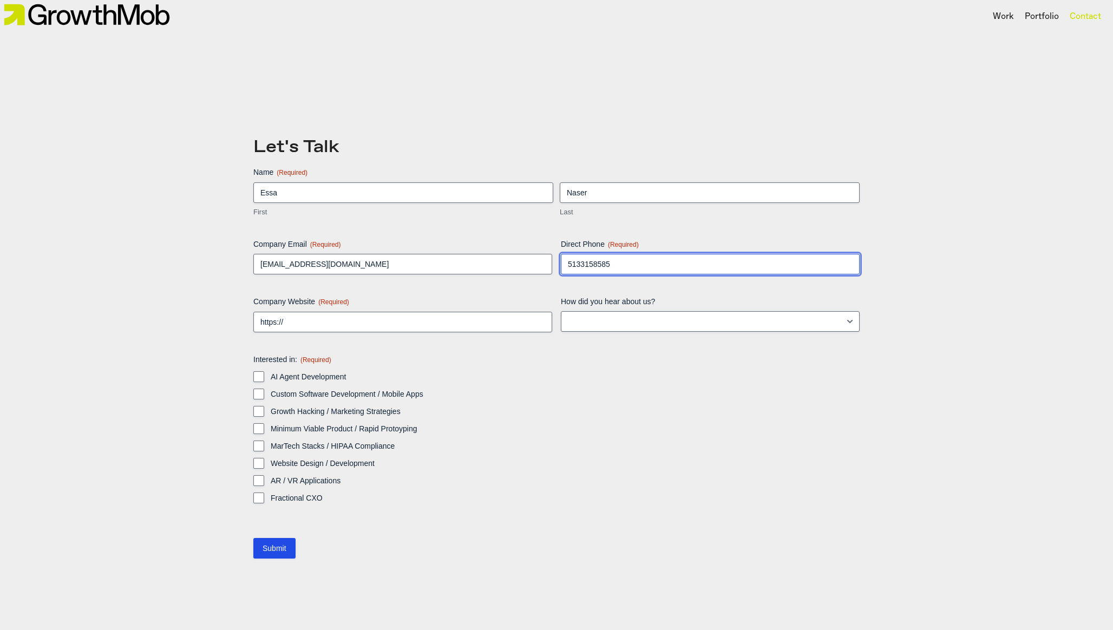
type input "5133158585"
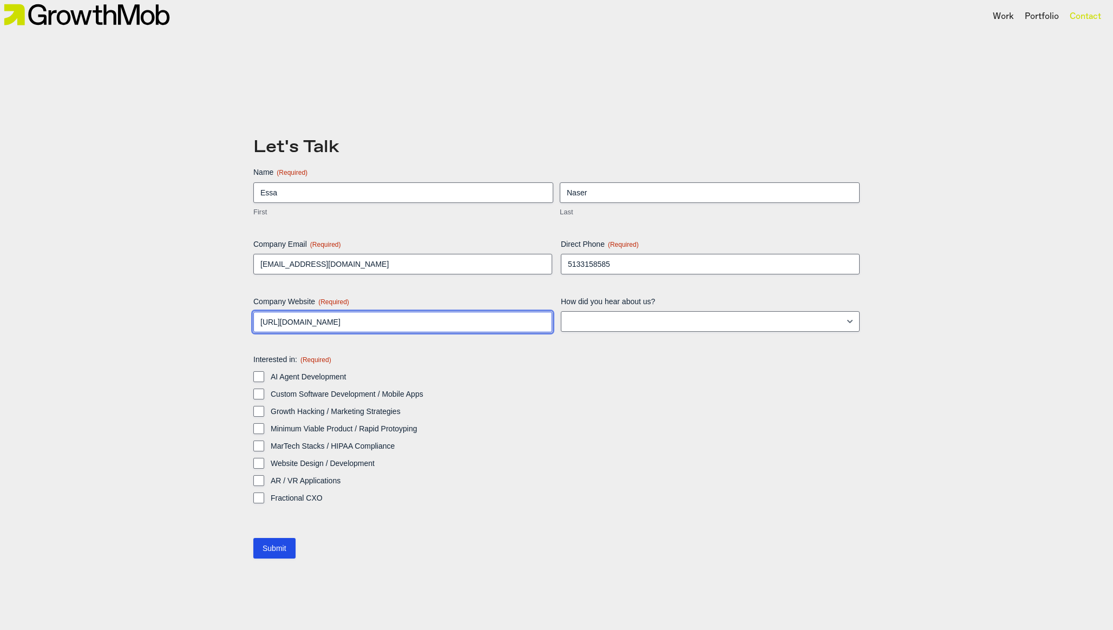
type input "https://growthmob.co"
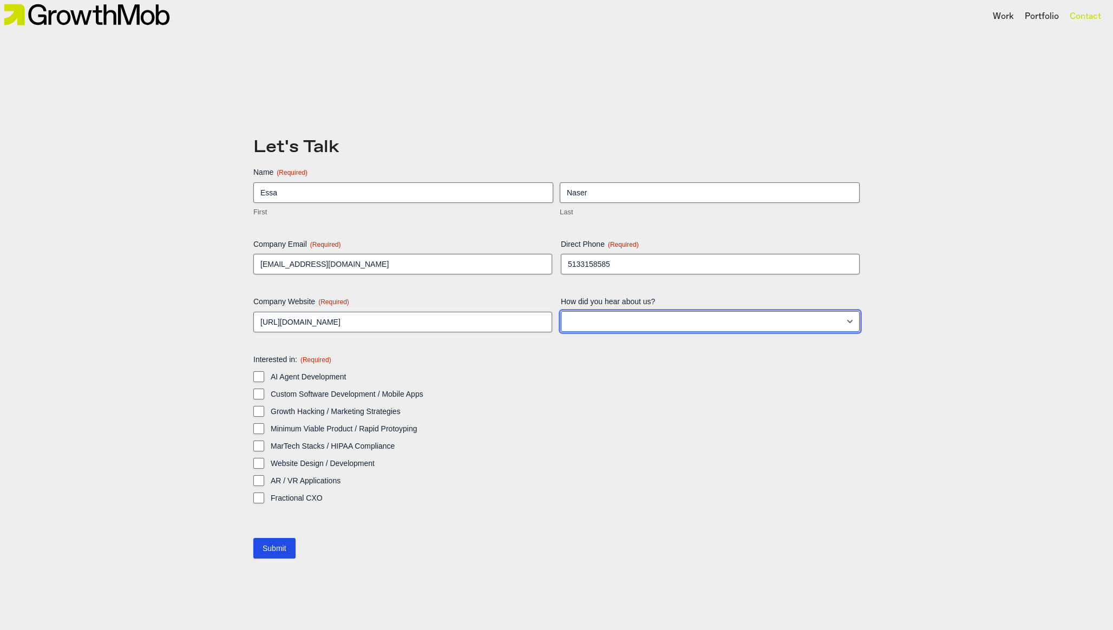
click at [649, 327] on select "LinkedIn Google Instagram Facebook TikTok Blog post/article Other" at bounding box center [710, 321] width 299 height 21
select select "Google"
click at [561, 311] on select "LinkedIn Google Instagram Facebook TikTok Blog post/article Other" at bounding box center [710, 321] width 299 height 21
click at [292, 378] on label "AI Agent Development" at bounding box center [565, 376] width 589 height 11
click at [264, 378] on input "AI Agent Development" at bounding box center [258, 376] width 11 height 11
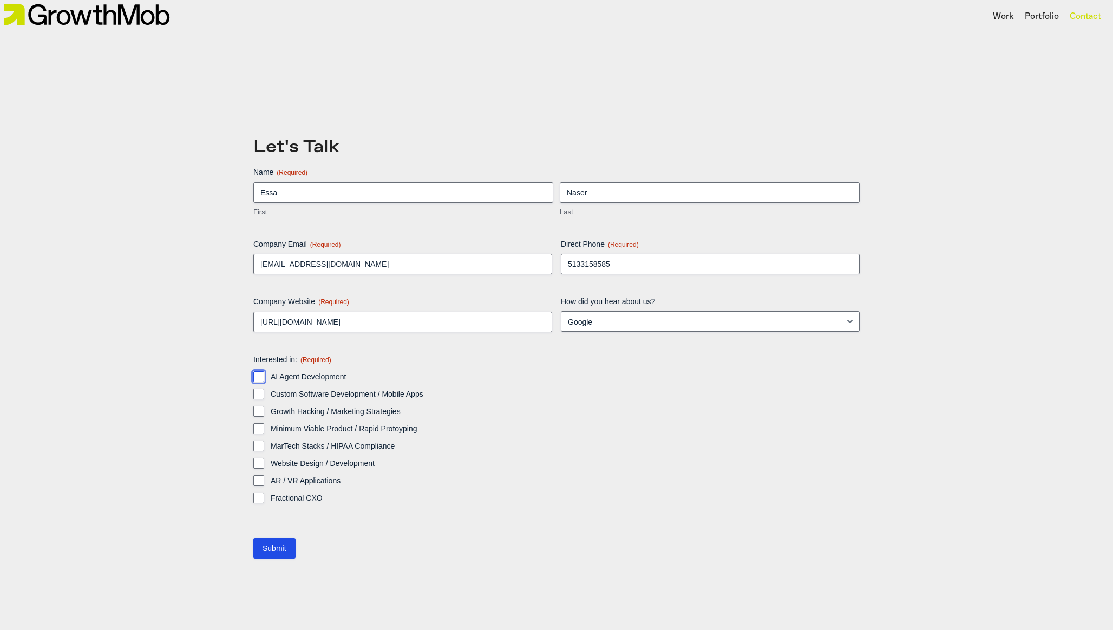
checkbox input "true"
click at [284, 543] on input "Submit" at bounding box center [274, 548] width 42 height 21
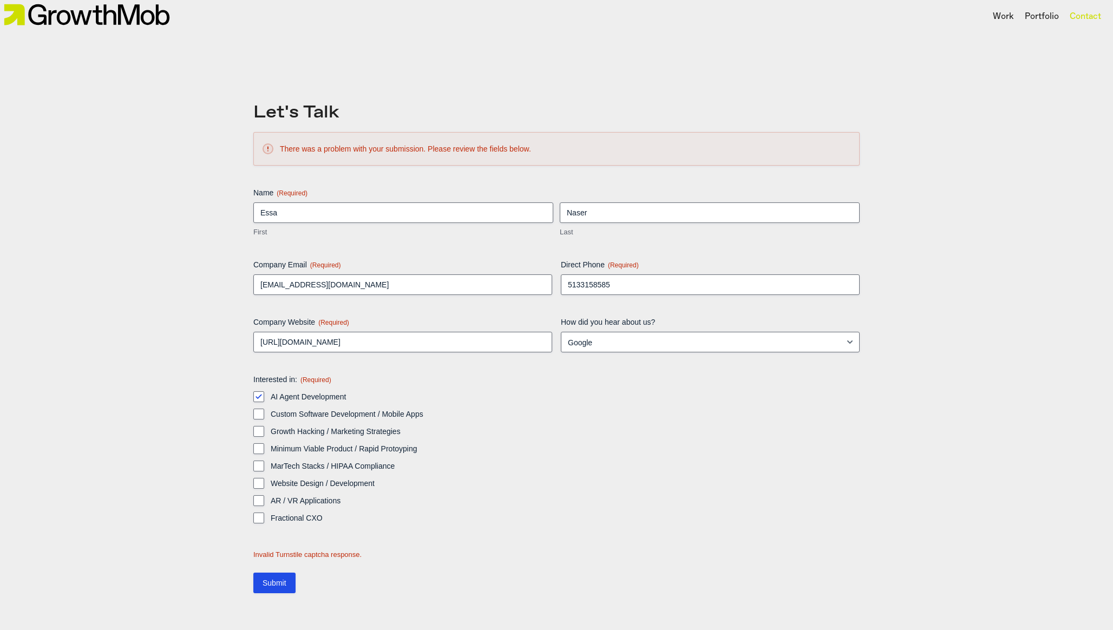
click at [341, 551] on div "Invalid Turnstile captcha response." at bounding box center [556, 555] width 606 height 10
copy form "Invalid Turnstile captcha response."
click at [287, 578] on input "Submit" at bounding box center [274, 583] width 42 height 21
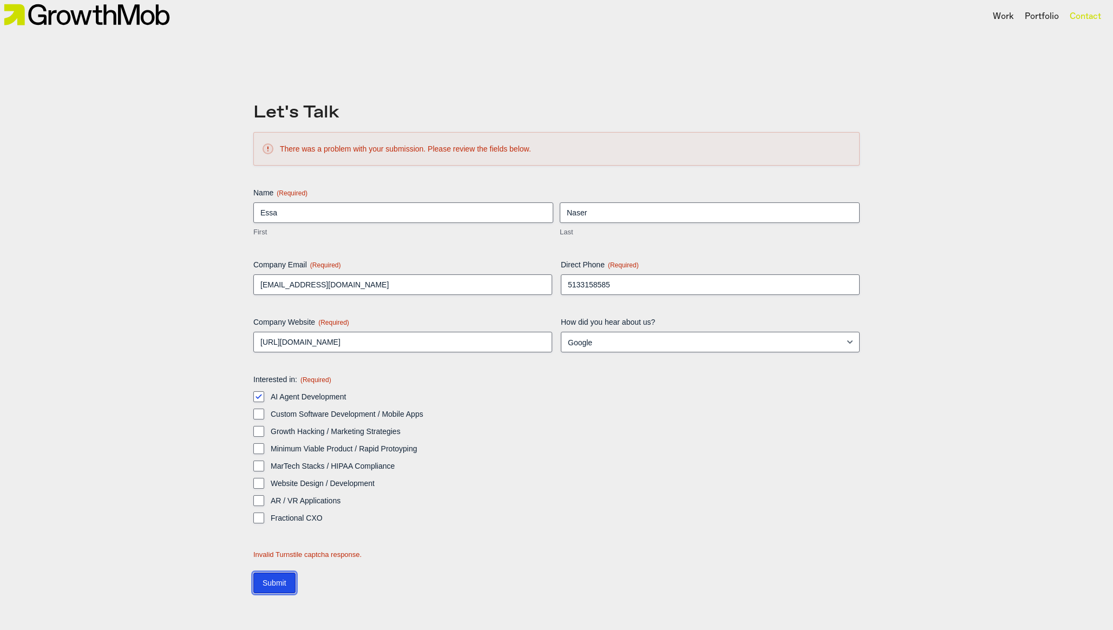
click at [283, 580] on input "Submit" at bounding box center [274, 583] width 42 height 21
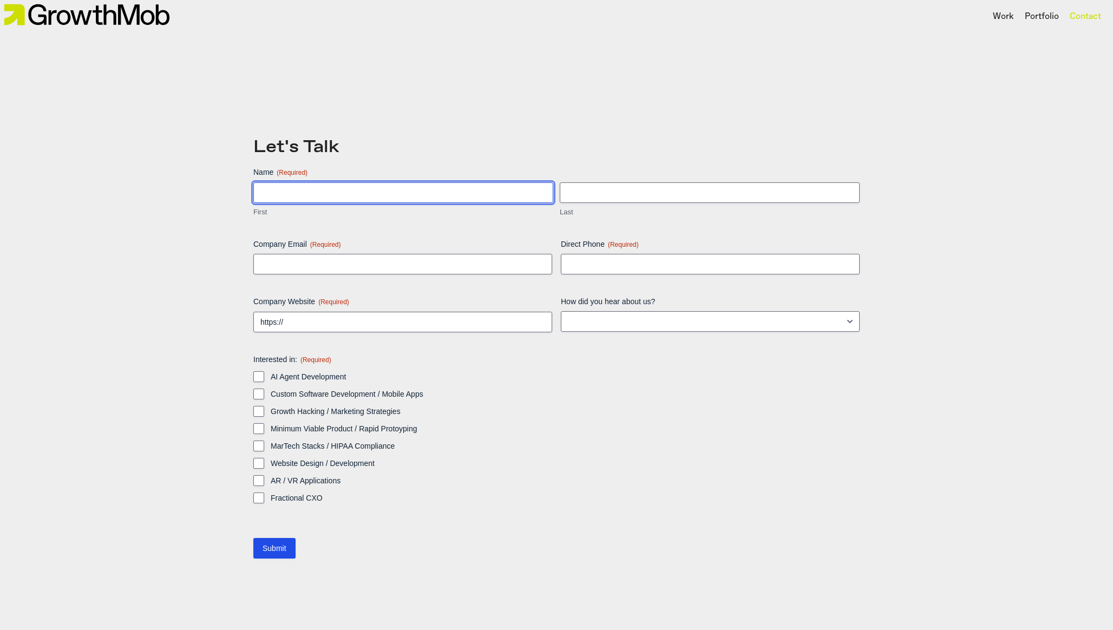
click at [287, 182] on input "First" at bounding box center [403, 192] width 300 height 21
